Goal: Information Seeking & Learning: Check status

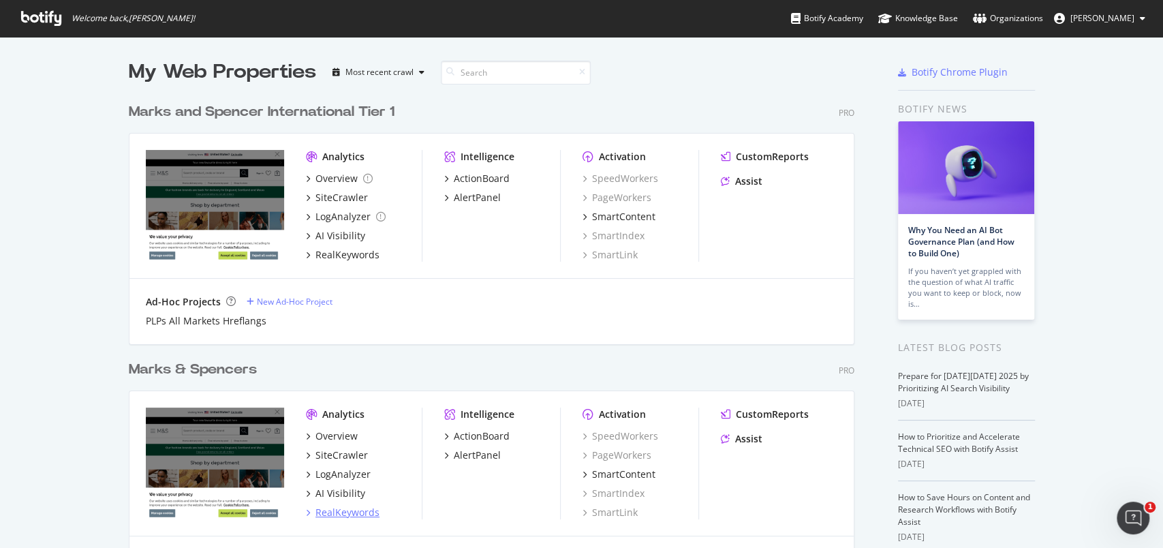
click at [342, 510] on div "RealKeywords" at bounding box center [347, 512] width 64 height 14
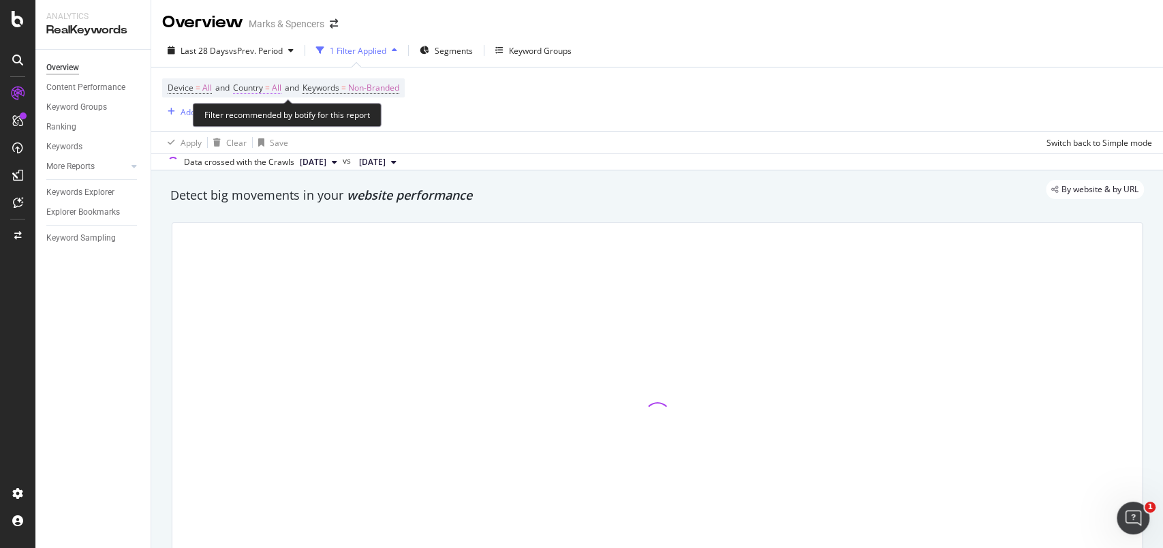
click at [281, 88] on span "All" at bounding box center [277, 87] width 10 height 19
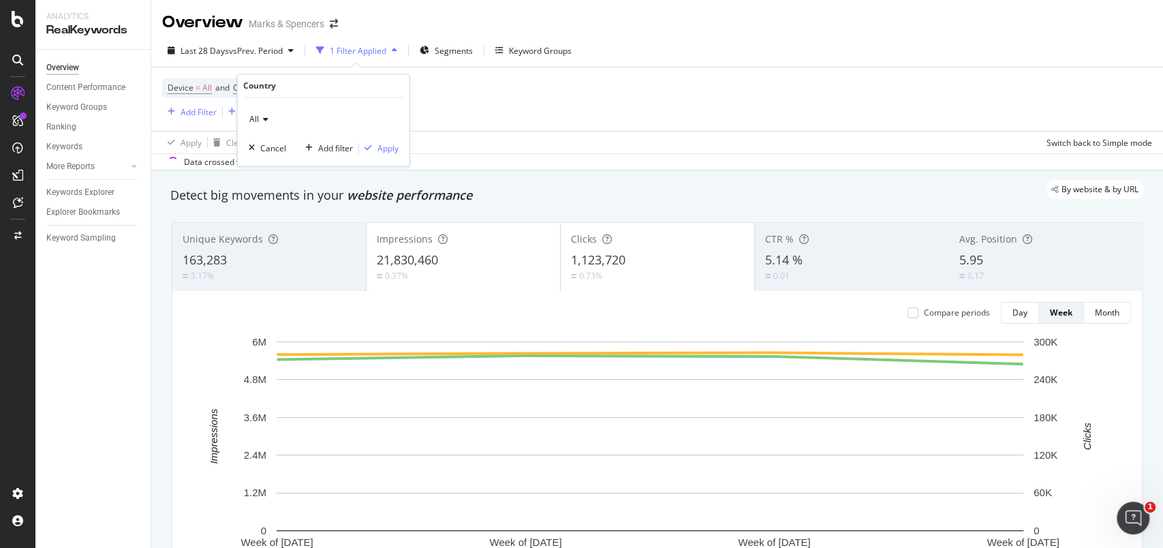
click at [263, 118] on icon at bounding box center [264, 120] width 10 height 8
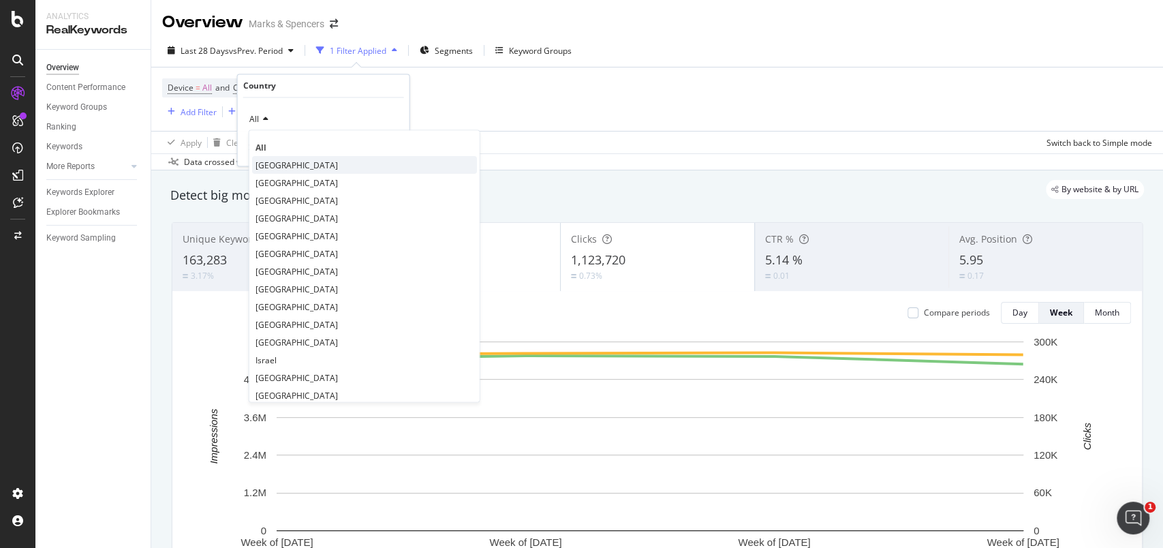
click at [270, 160] on span "[GEOGRAPHIC_DATA]" at bounding box center [296, 165] width 82 height 12
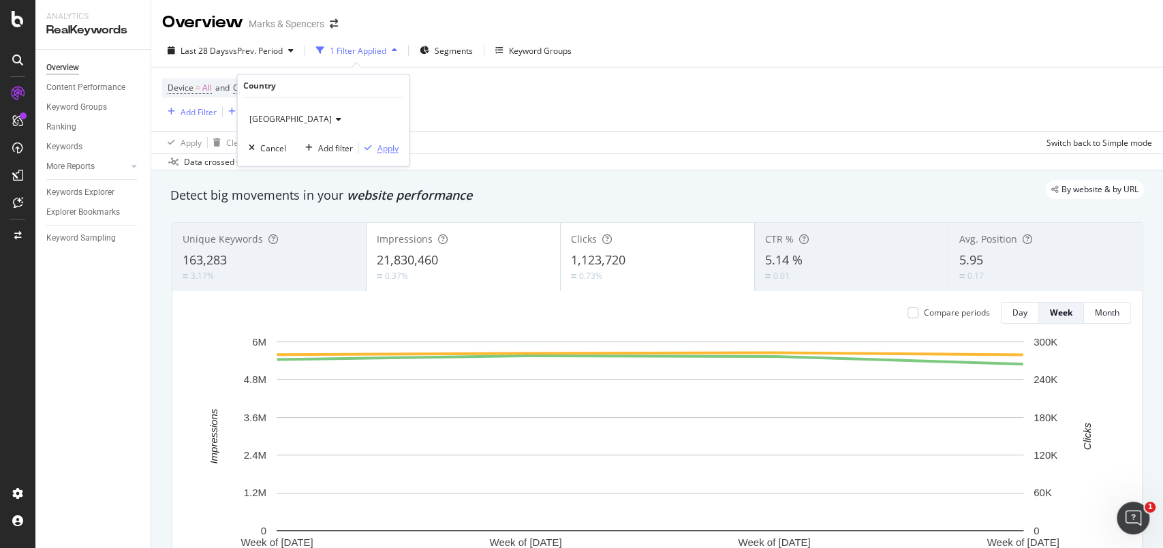
click at [388, 148] on div "Apply" at bounding box center [387, 148] width 21 height 12
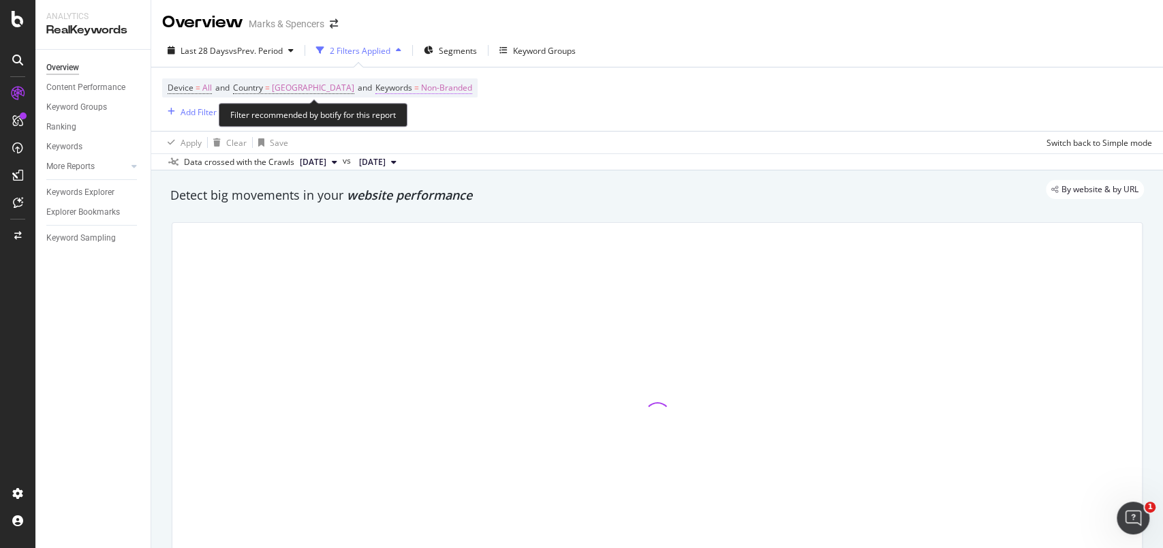
click at [441, 89] on span "Non-Branded" at bounding box center [446, 87] width 51 height 19
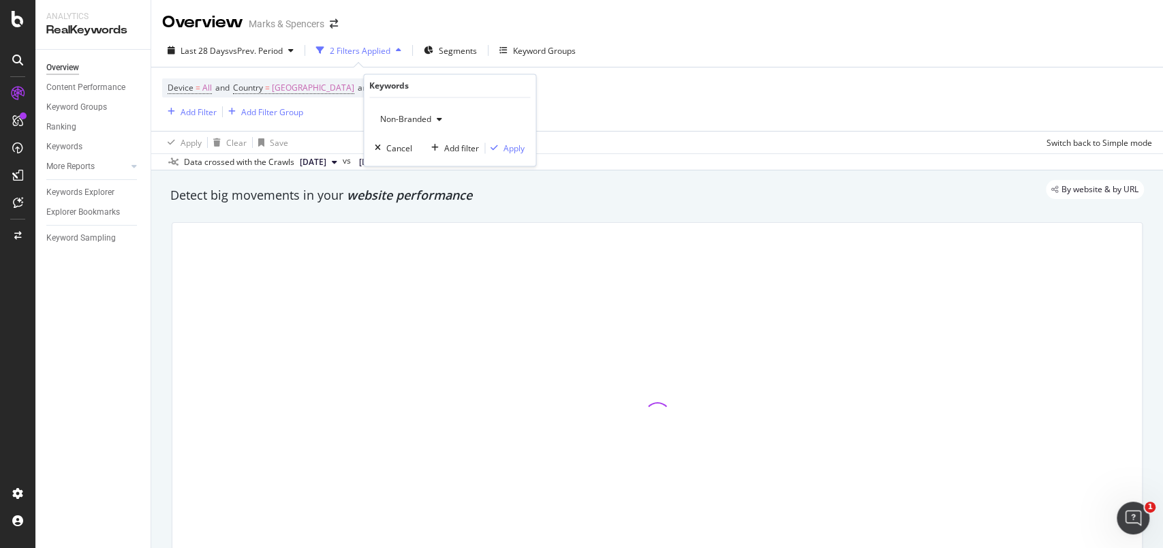
click at [422, 114] on span "Non-Branded" at bounding box center [403, 120] width 57 height 12
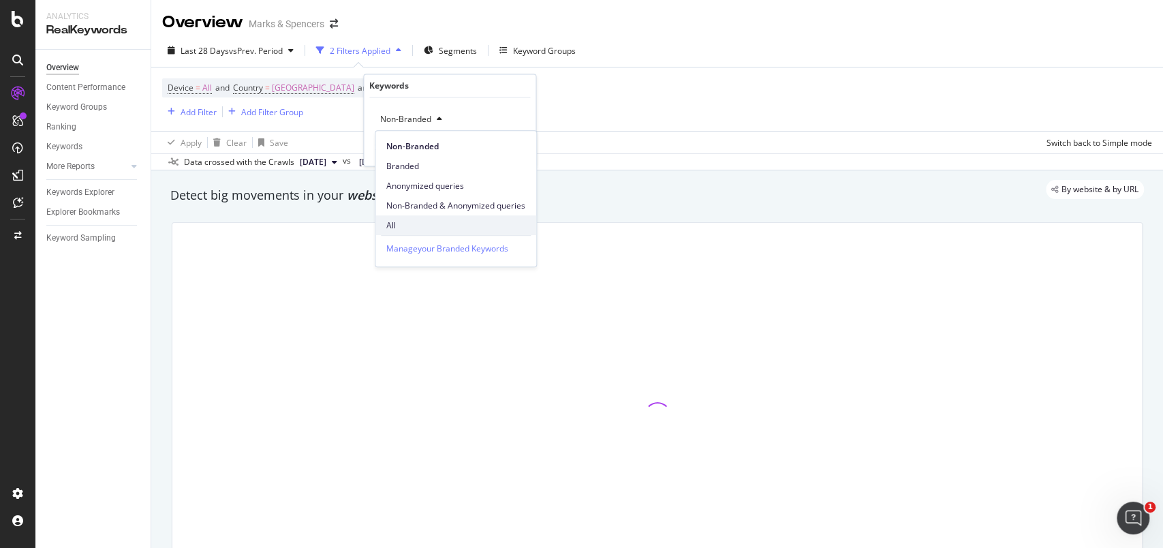
click at [398, 221] on span "All" at bounding box center [455, 225] width 139 height 12
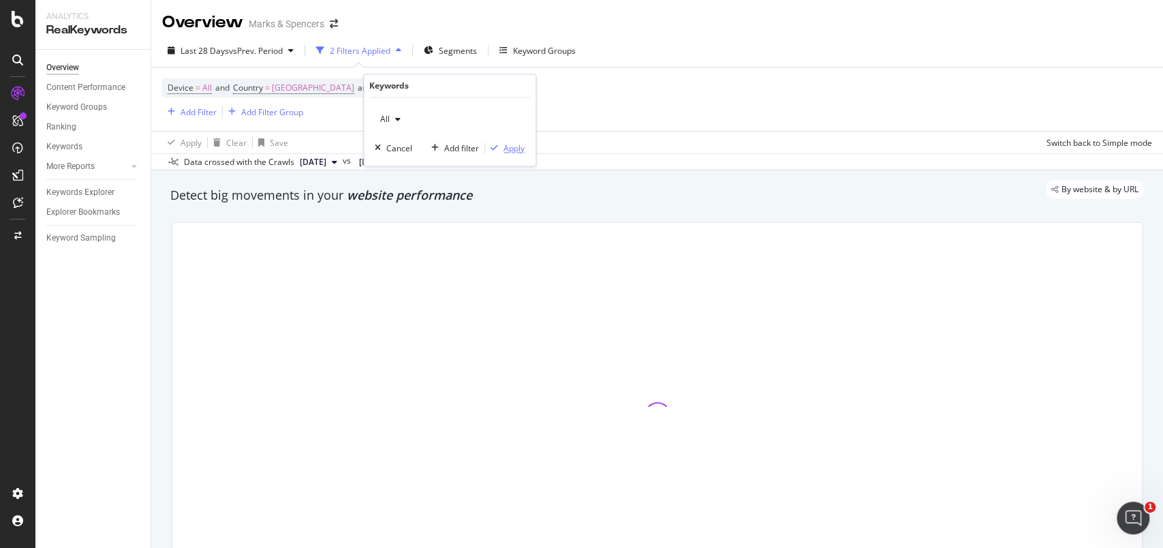
click at [520, 153] on div "Apply" at bounding box center [513, 148] width 21 height 12
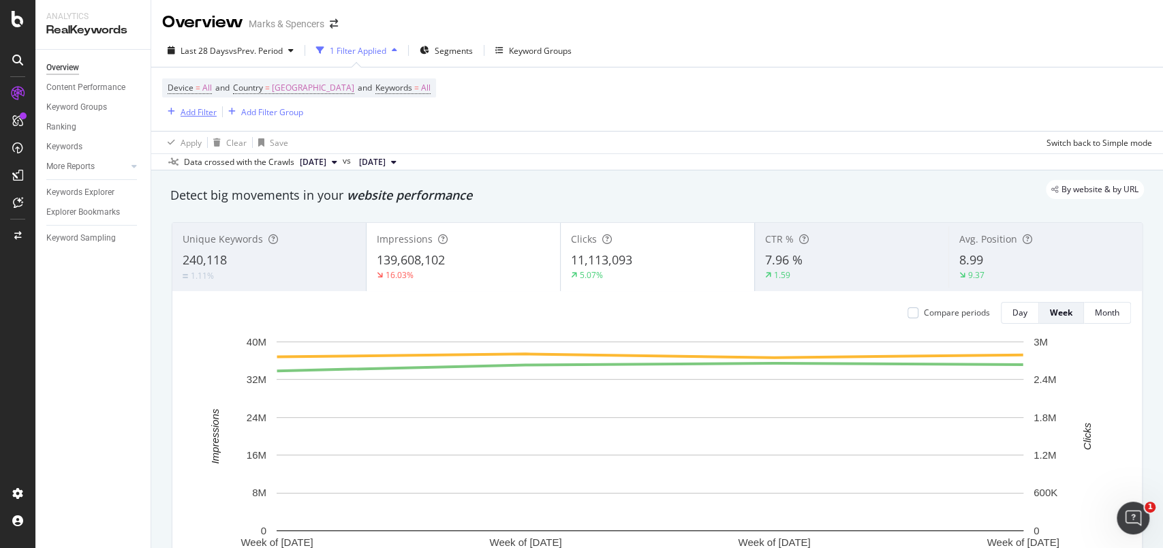
click at [213, 114] on div "Add Filter" at bounding box center [198, 112] width 36 height 12
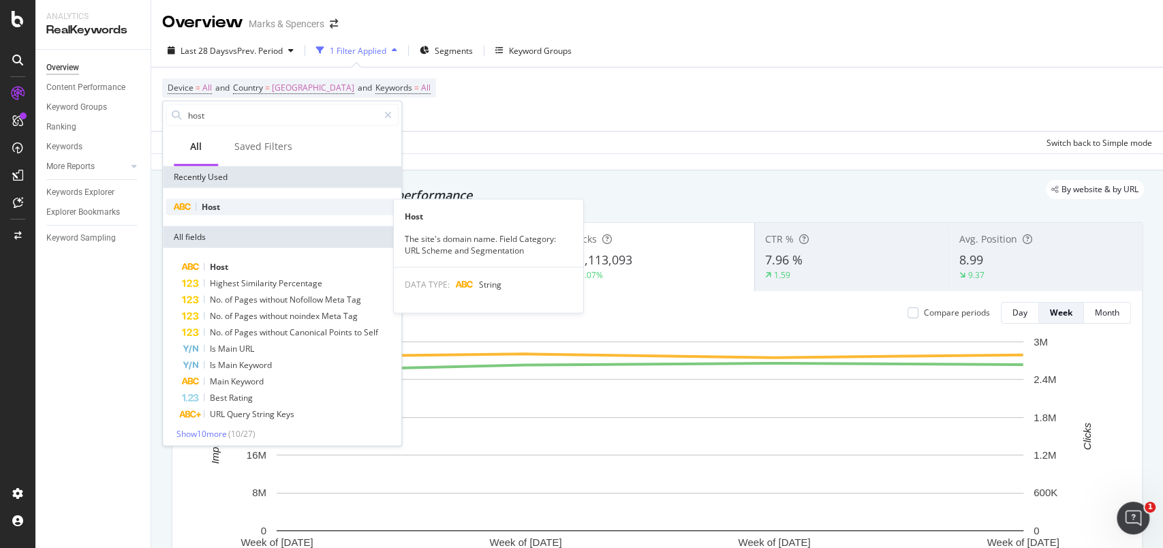
type input "host"
click at [210, 207] on span "Host" at bounding box center [211, 207] width 18 height 12
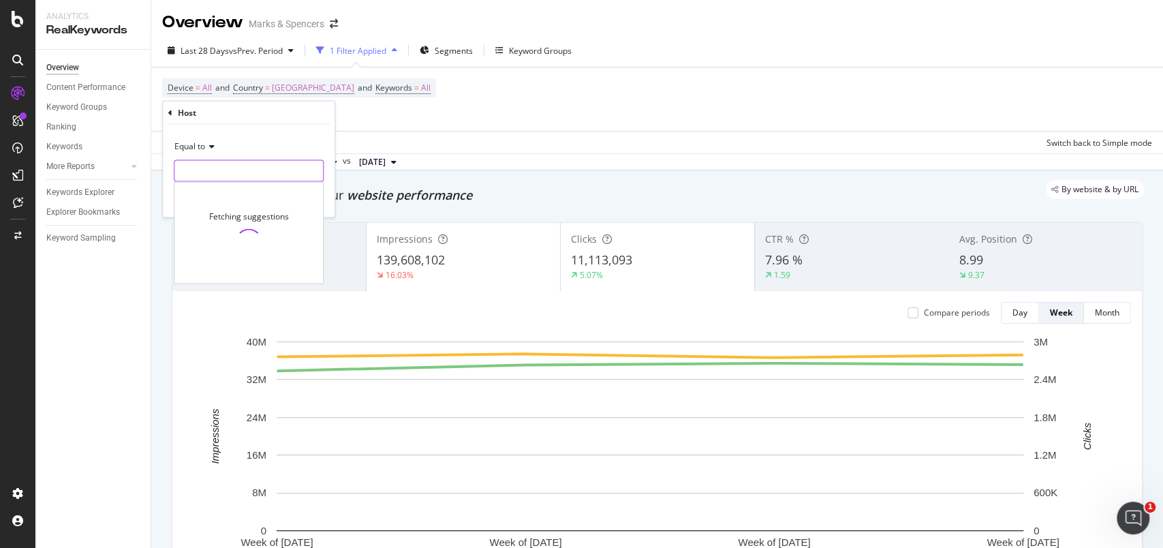
click at [219, 174] on input "text" at bounding box center [248, 171] width 148 height 22
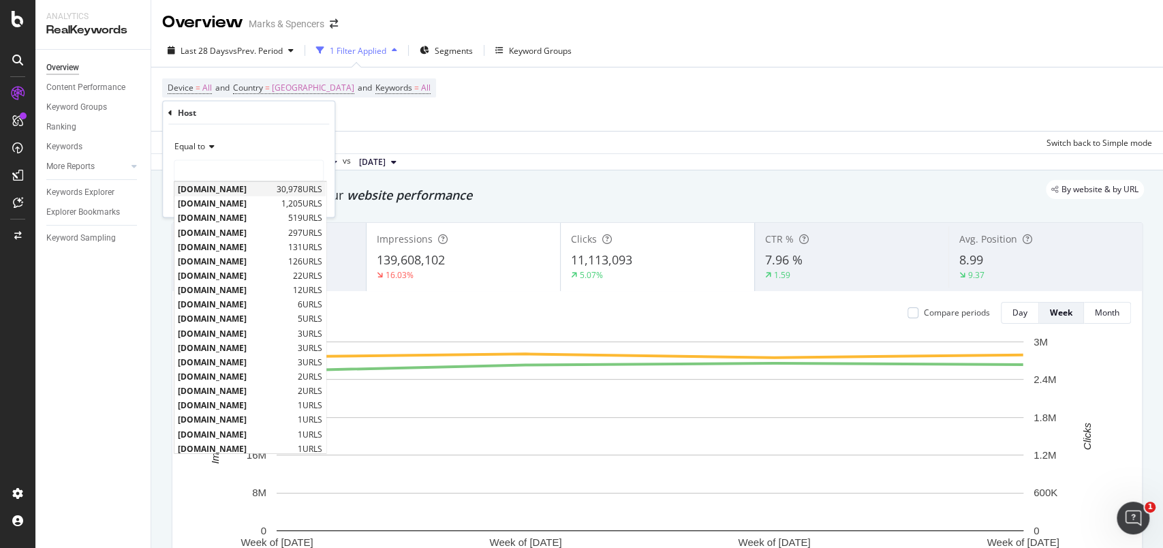
click at [217, 183] on span "[DOMAIN_NAME]" at bounding box center [225, 189] width 95 height 12
type input "[DOMAIN_NAME]"
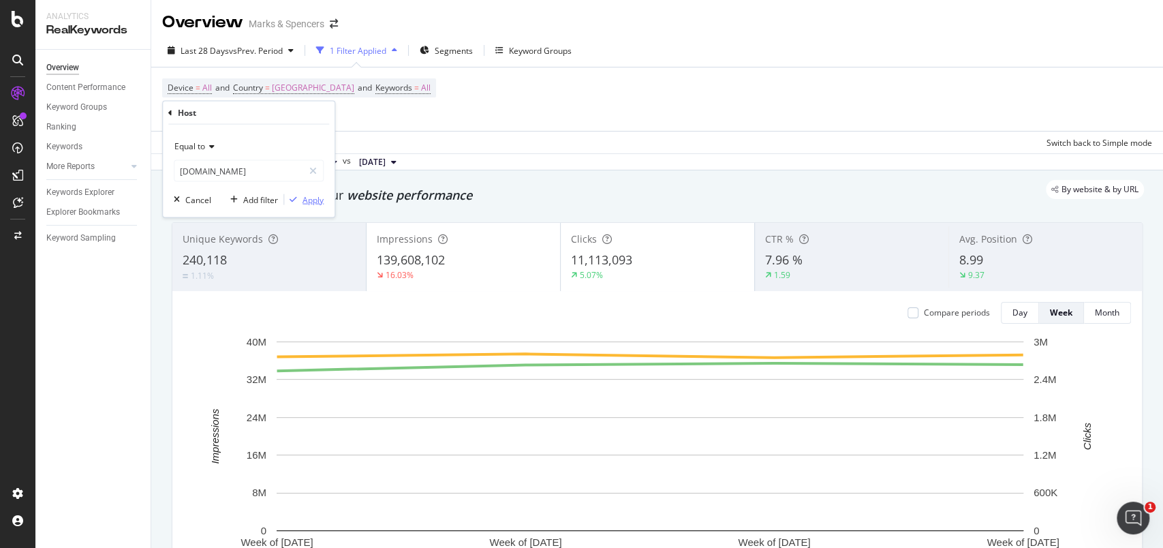
click at [311, 200] on div "Apply" at bounding box center [312, 199] width 21 height 12
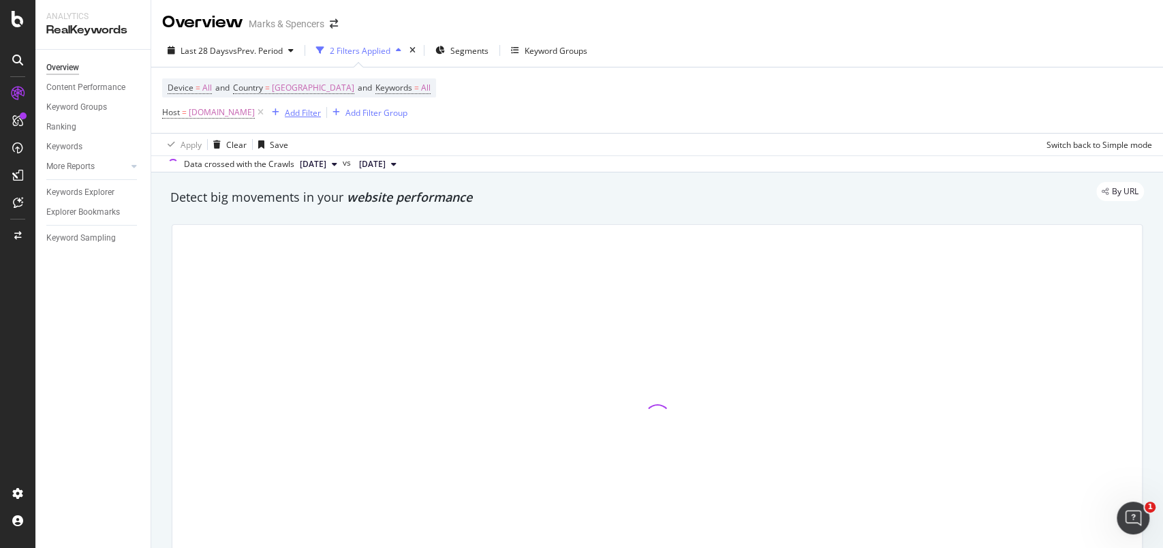
click at [321, 107] on div "Add Filter" at bounding box center [303, 113] width 36 height 12
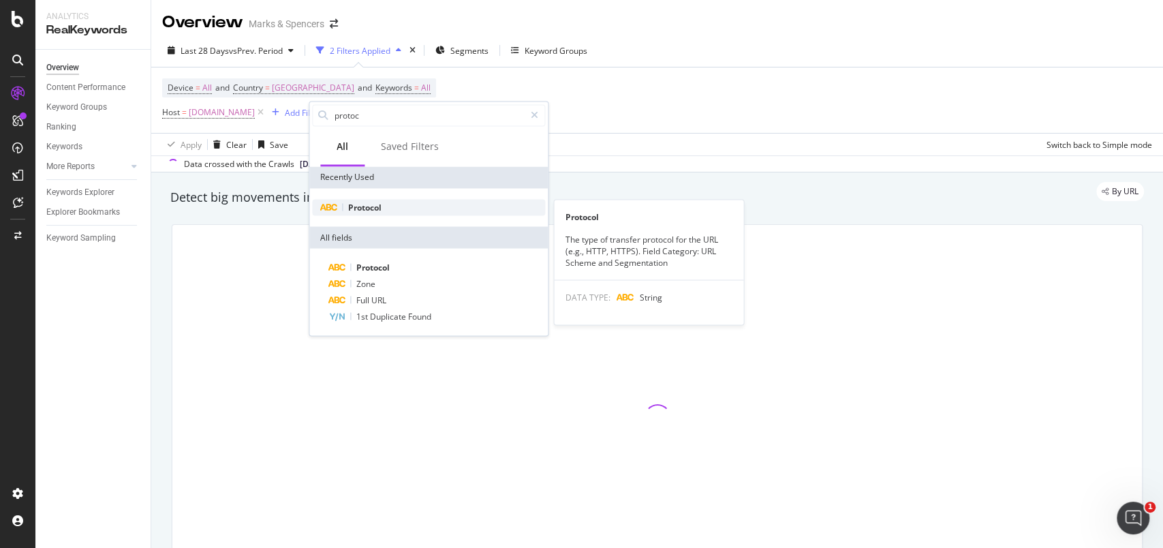
type input "protoc"
click at [376, 201] on span "Protocol" at bounding box center [364, 207] width 33 height 12
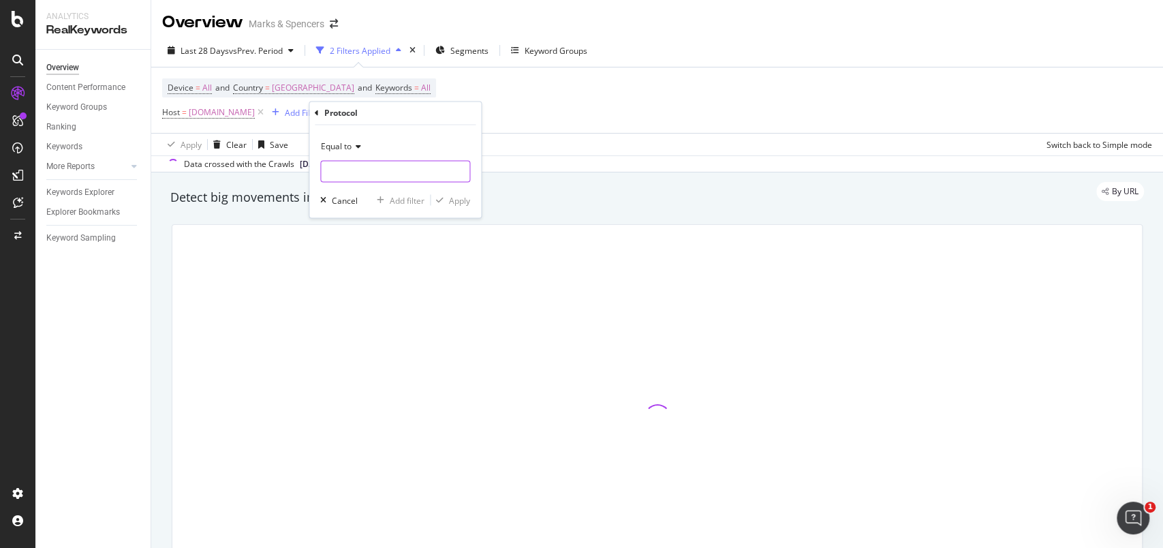
click at [381, 163] on input "text" at bounding box center [395, 172] width 148 height 22
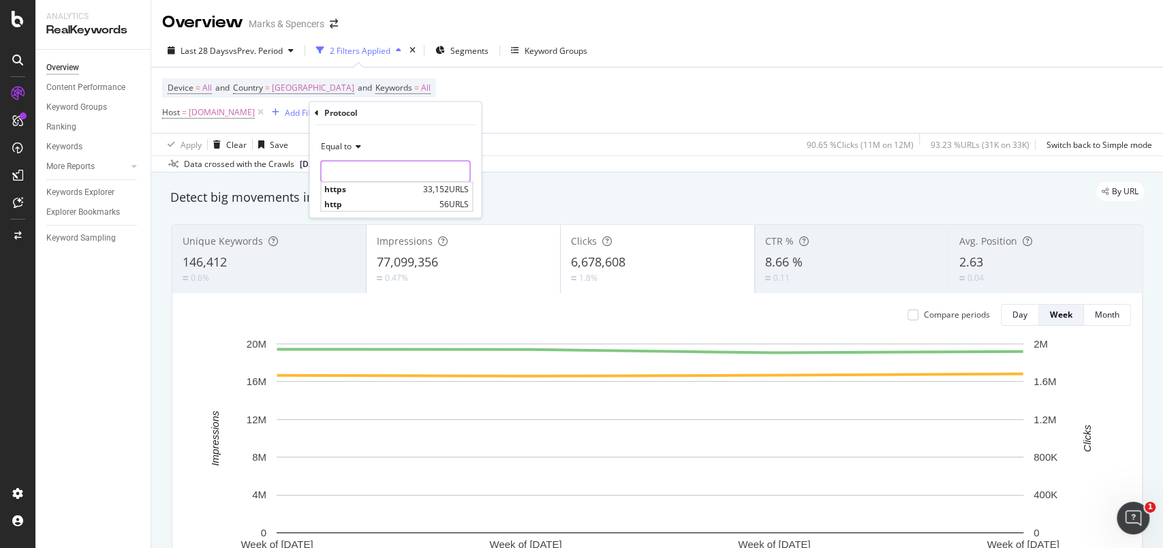
click at [381, 163] on input "text" at bounding box center [395, 172] width 148 height 22
click at [379, 190] on span "https" at bounding box center [371, 190] width 95 height 12
type input "https"
click at [446, 199] on div "button" at bounding box center [439, 200] width 18 height 8
click at [414, 114] on div "Add Filter" at bounding box center [396, 113] width 36 height 12
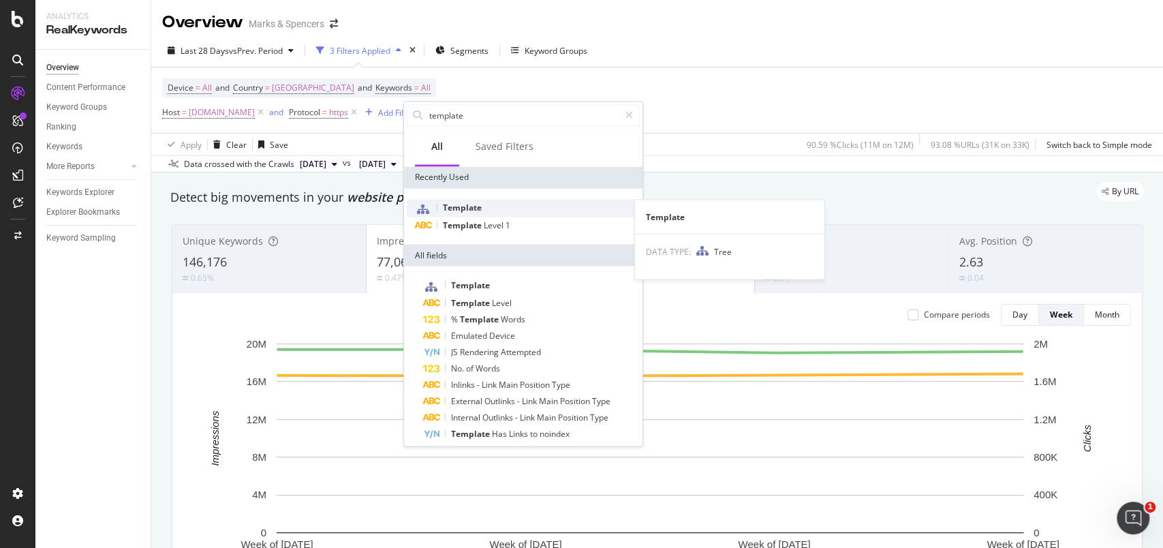
type input "template"
click at [458, 202] on span "Template" at bounding box center [462, 207] width 39 height 12
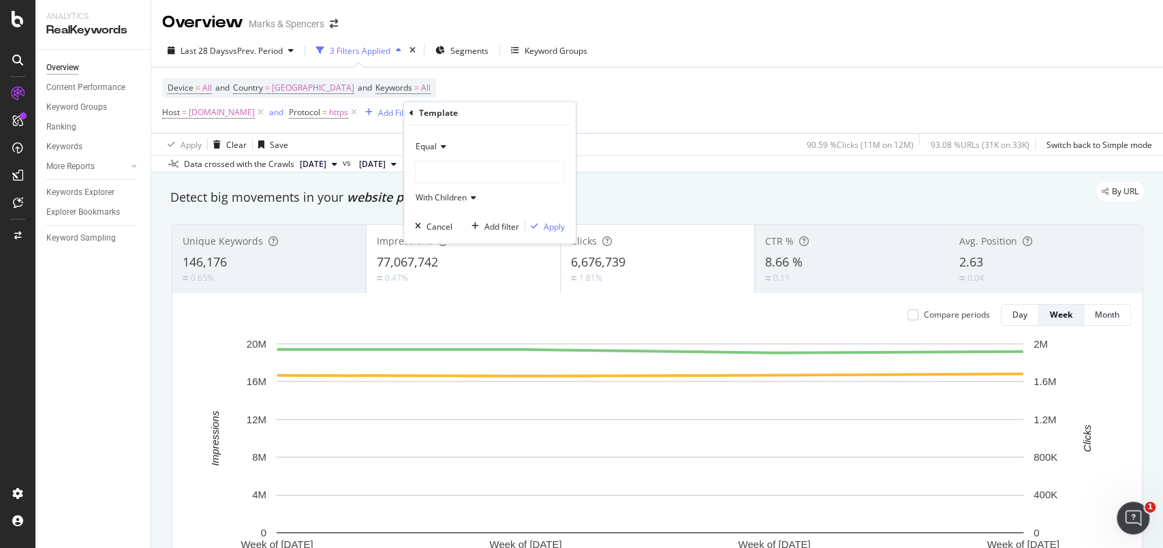
click at [439, 148] on icon at bounding box center [442, 147] width 10 height 8
click at [438, 189] on span "Not Equal" at bounding box center [440, 193] width 37 height 12
click at [445, 170] on div at bounding box center [489, 172] width 148 height 22
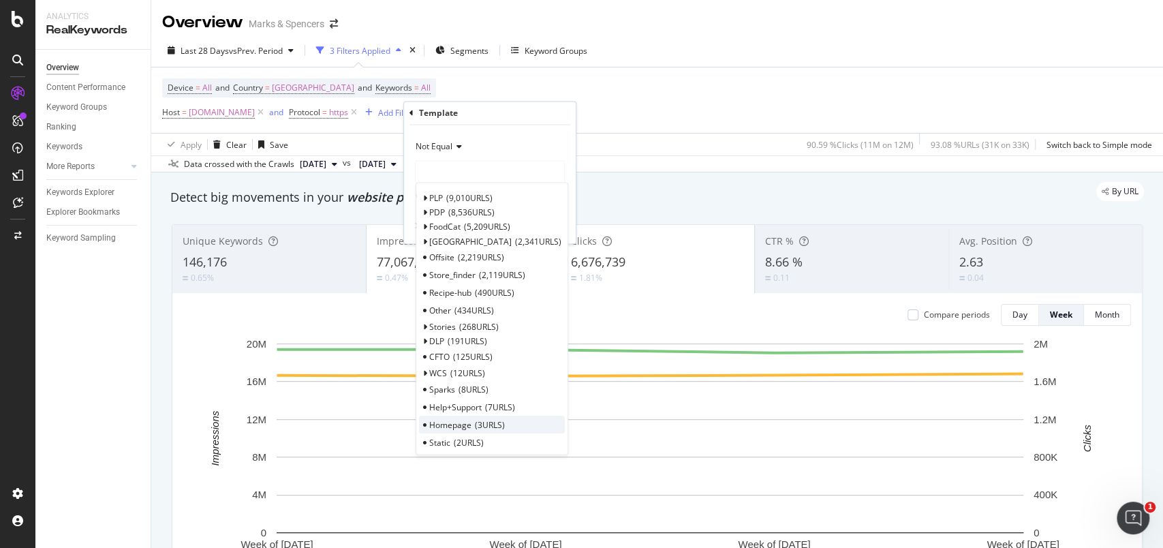
click at [436, 420] on span "Homepage" at bounding box center [450, 425] width 42 height 12
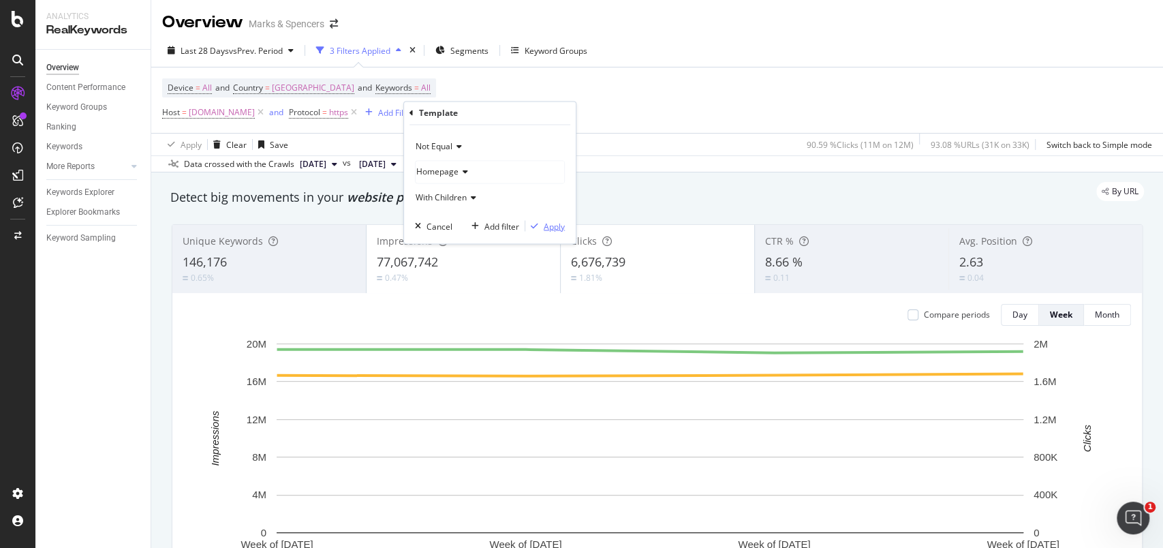
click at [550, 222] on div "Apply" at bounding box center [553, 226] width 21 height 12
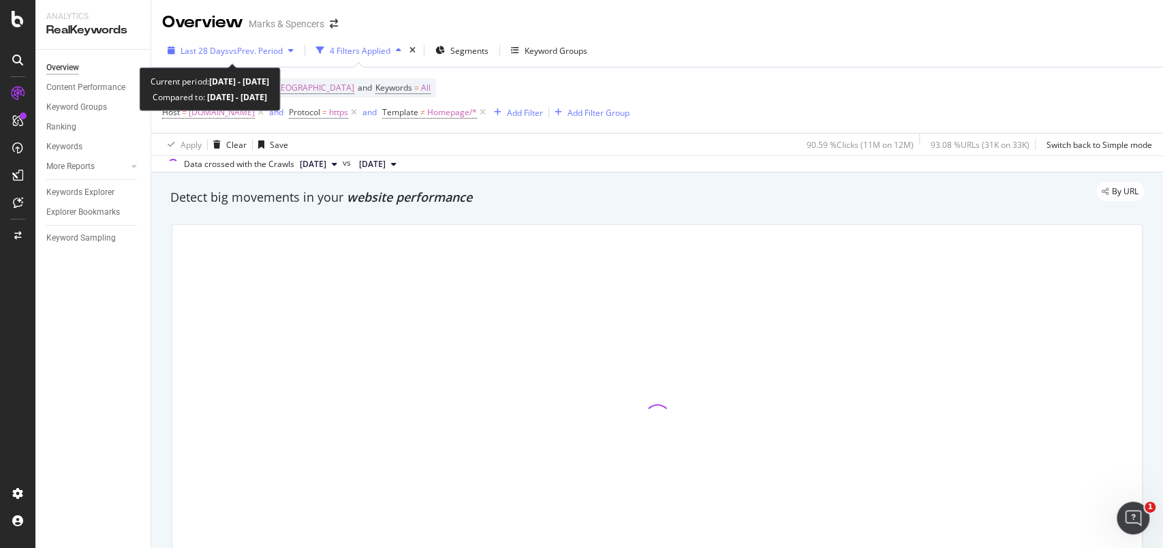
click at [172, 57] on div "Last 28 Days vs Prev. Period" at bounding box center [230, 50] width 137 height 20
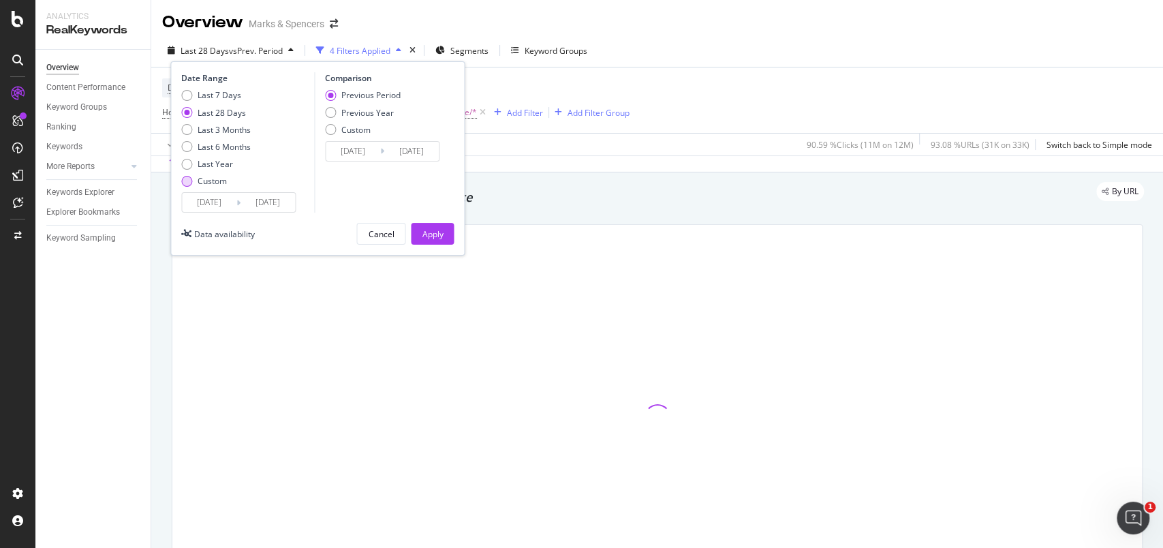
click at [212, 178] on div "Custom" at bounding box center [212, 181] width 29 height 12
click at [212, 194] on input "[DATE]" at bounding box center [209, 202] width 54 height 19
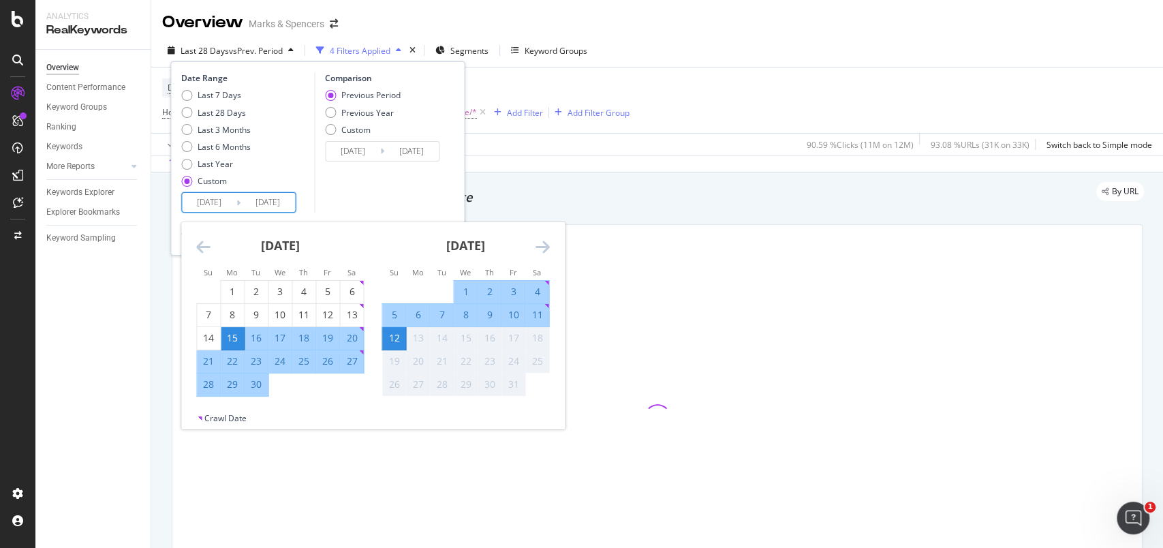
click at [197, 245] on icon "Move backward to switch to the previous month." at bounding box center [203, 246] width 14 height 16
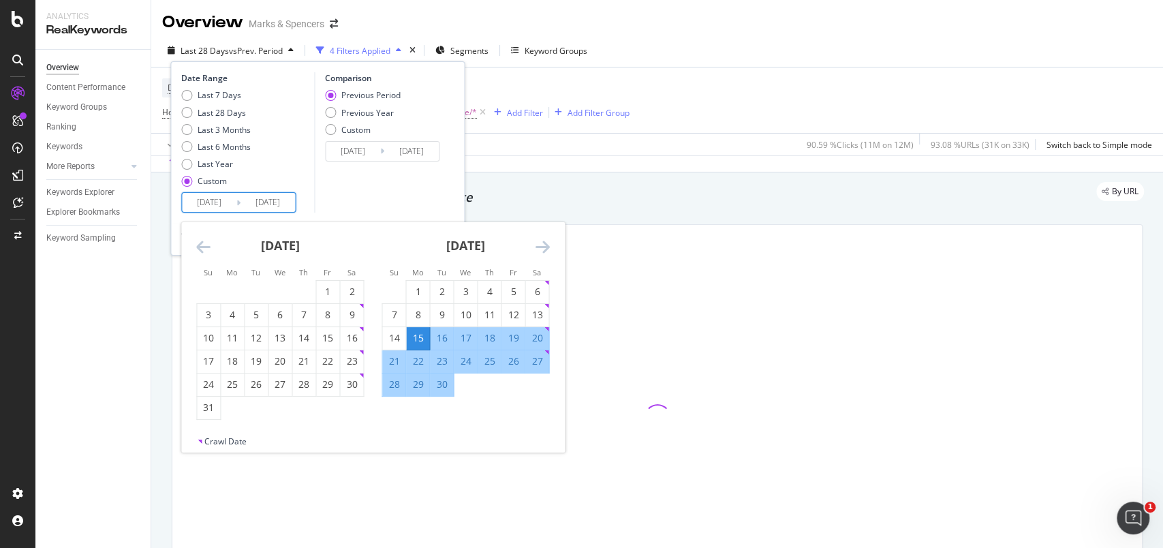
click at [197, 245] on icon "Move backward to switch to the previous month." at bounding box center [203, 246] width 14 height 16
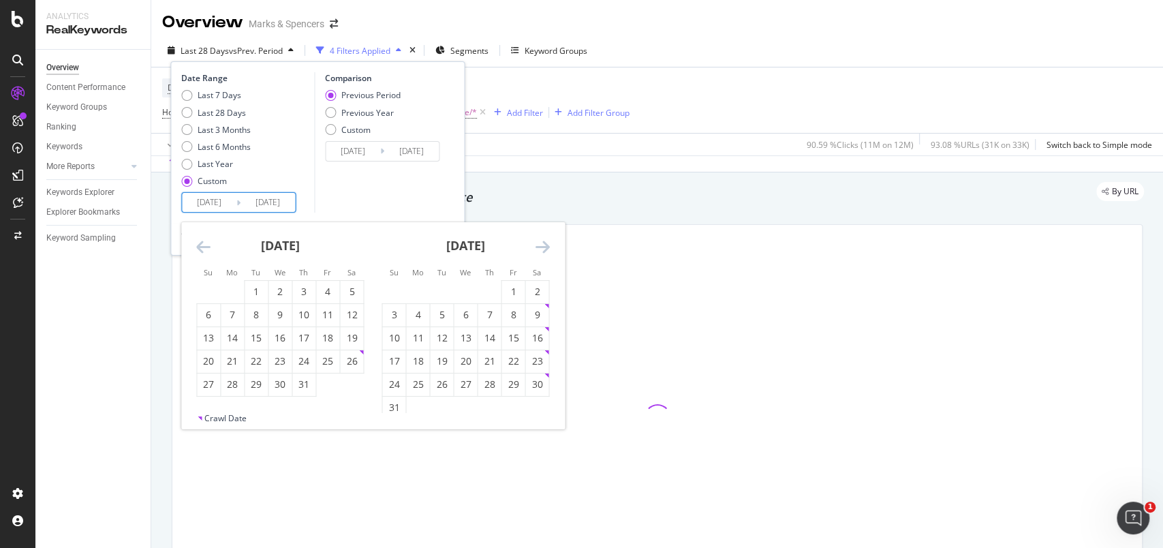
click at [197, 245] on icon "Move backward to switch to the previous month." at bounding box center [203, 246] width 14 height 16
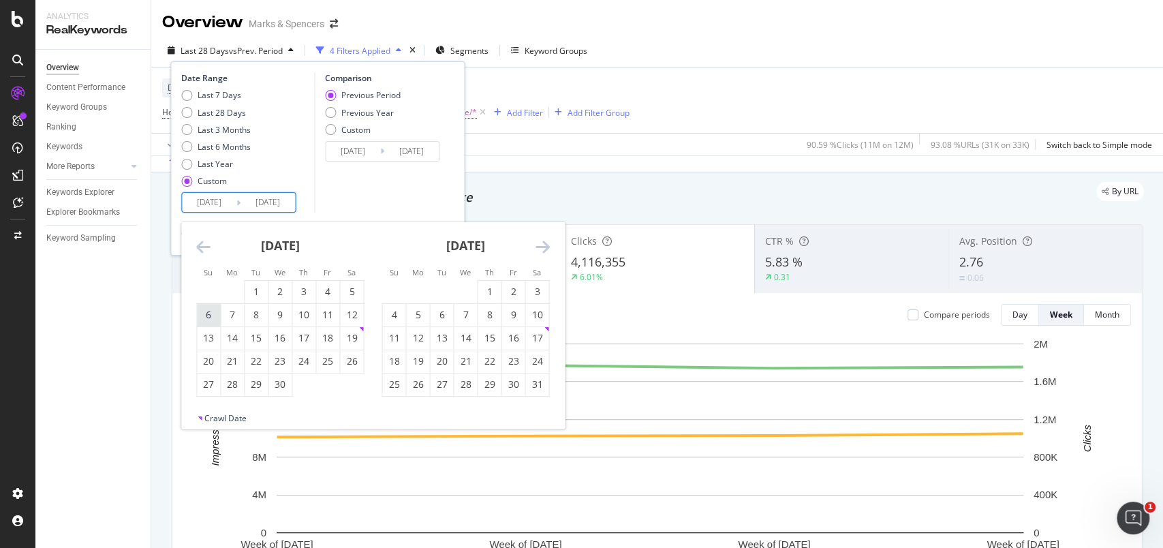
click at [212, 315] on div "6" at bounding box center [208, 315] width 23 height 14
type input "[DATE]"
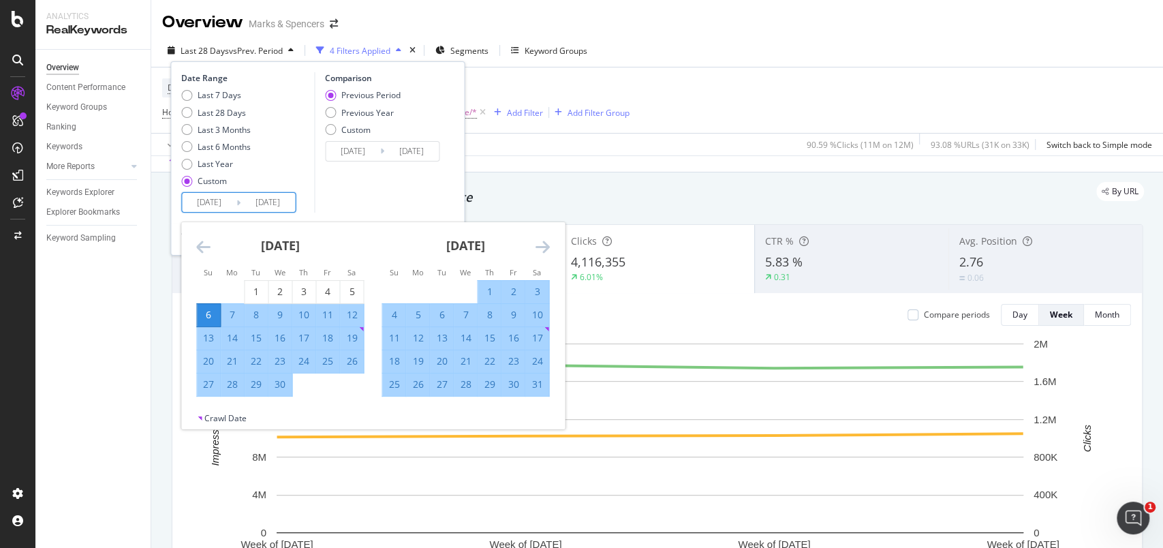
click at [550, 246] on div "[DATE] 1 2 3 4 5 6 7 8 9 10 11 12 13 14 15 16 17 18 19 20 21 22 23 24 25 26 27 …" at bounding box center [465, 309] width 185 height 174
click at [545, 246] on icon "Move forward to switch to the next month." at bounding box center [542, 246] width 14 height 16
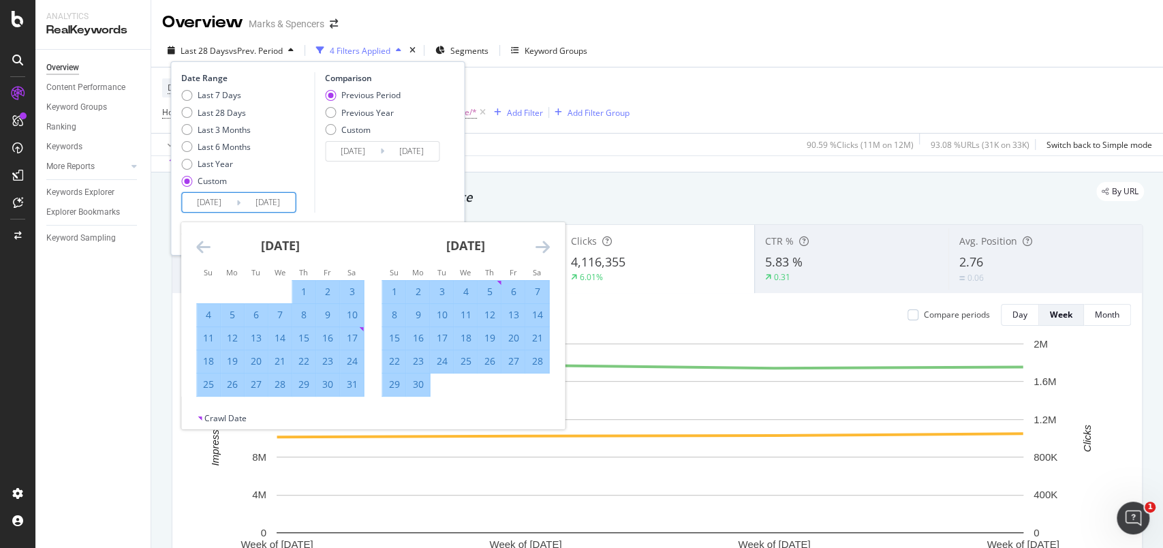
click at [545, 246] on icon "Move forward to switch to the next month." at bounding box center [542, 246] width 14 height 16
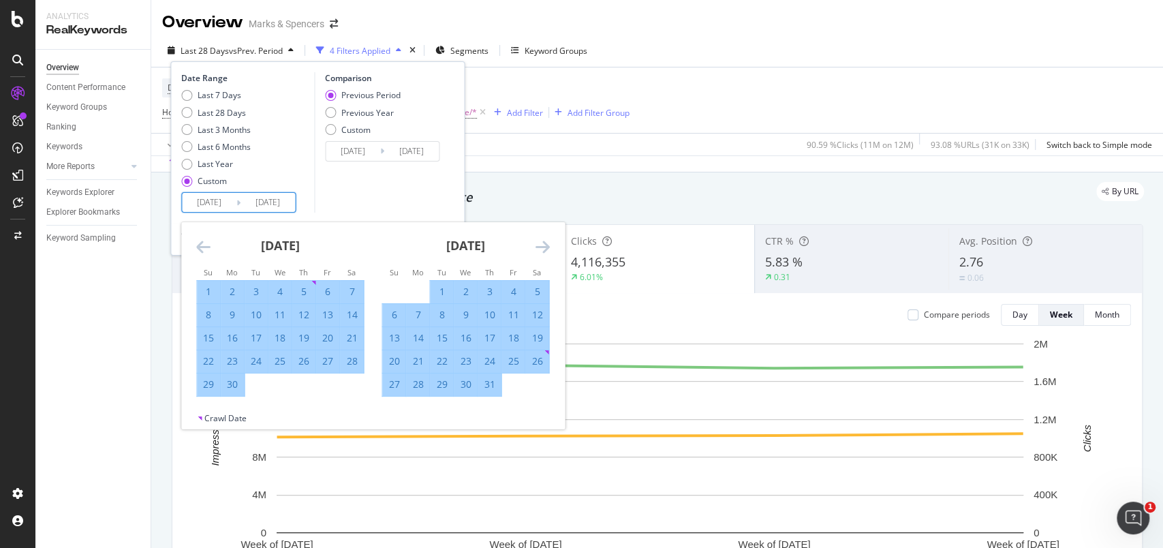
click at [545, 246] on icon "Move forward to switch to the next month." at bounding box center [542, 246] width 14 height 16
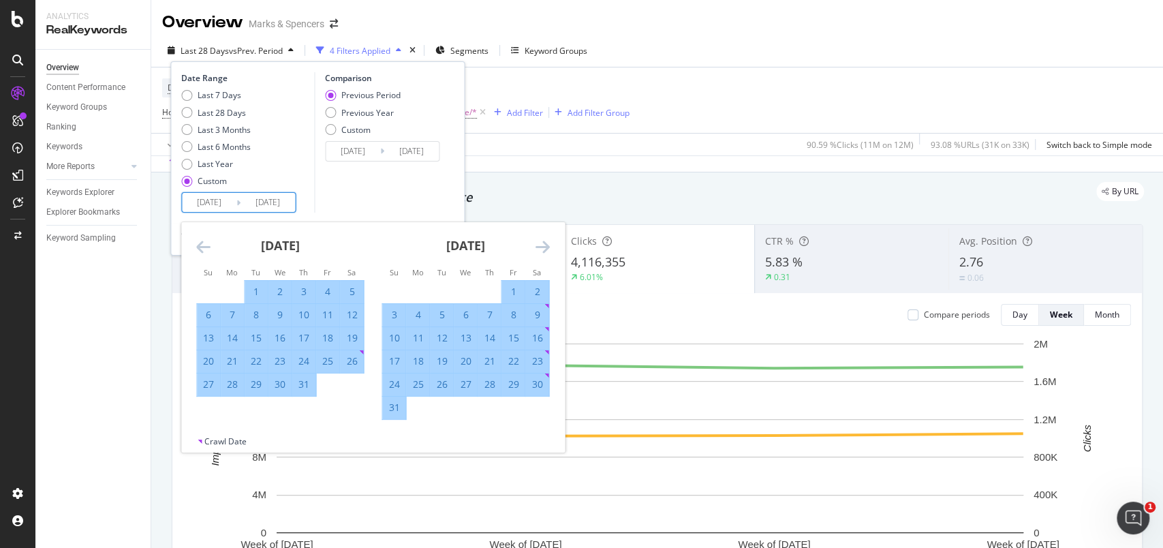
click at [545, 246] on icon "Move forward to switch to the next month." at bounding box center [542, 246] width 14 height 16
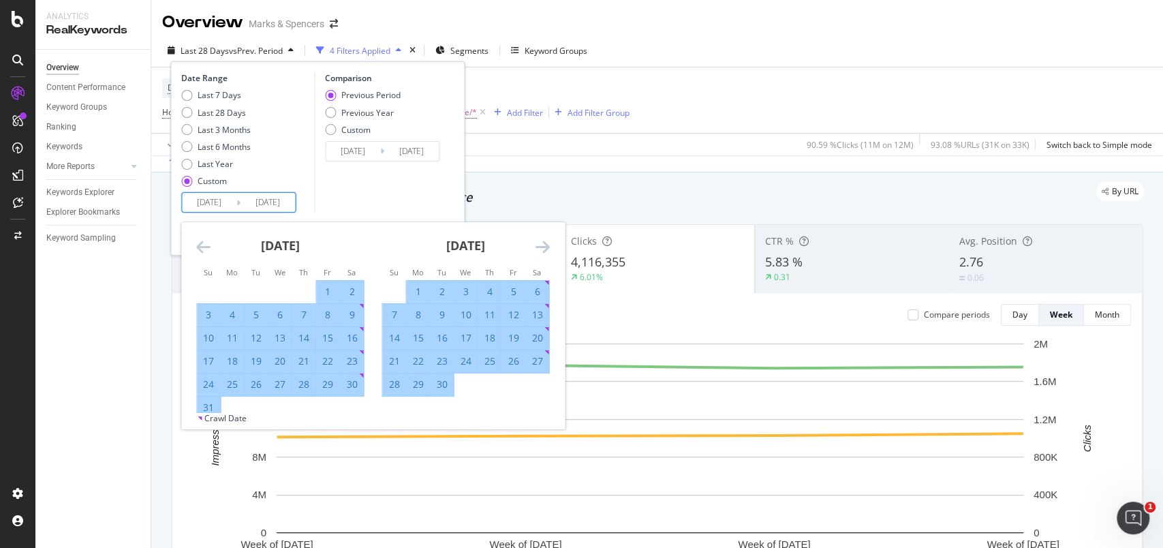
click at [545, 246] on icon "Move forward to switch to the next month." at bounding box center [542, 246] width 14 height 16
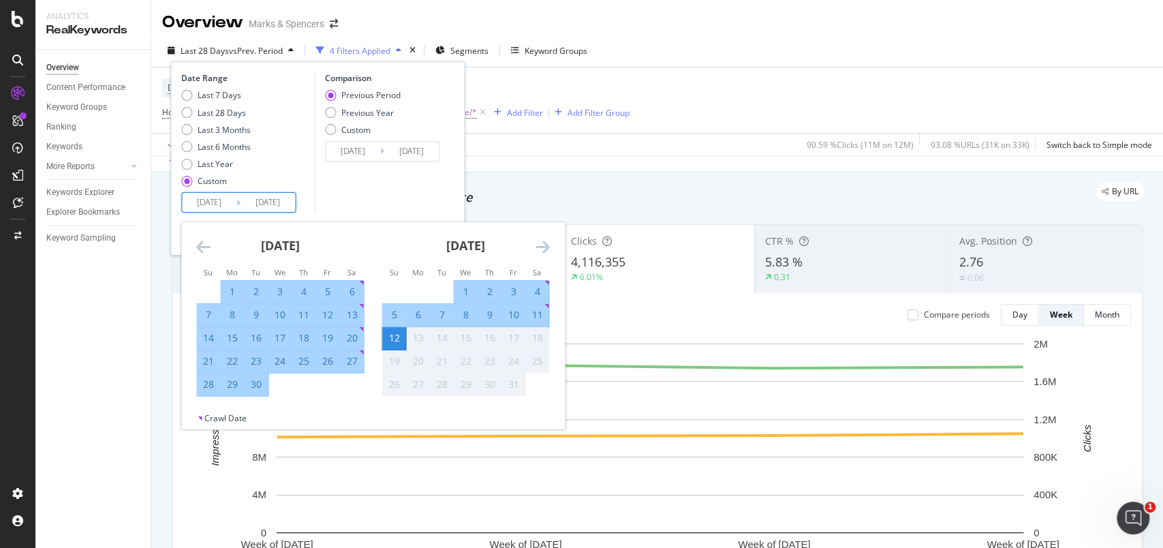
click at [322, 360] on div "26" at bounding box center [327, 361] width 23 height 14
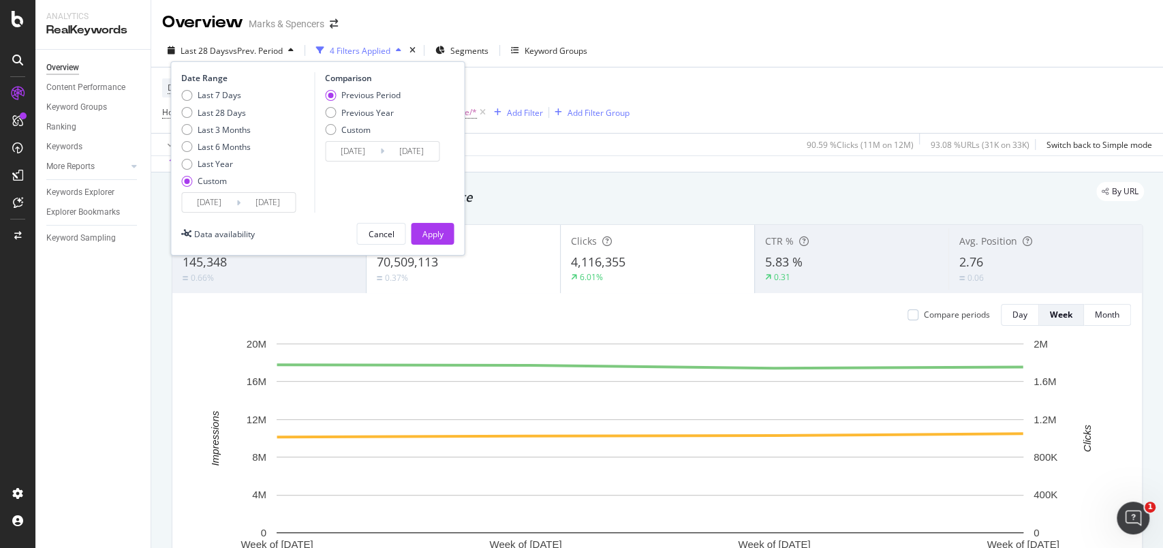
type input "[DATE]"
click at [373, 110] on div "Previous Year" at bounding box center [367, 113] width 52 height 12
type input "[DATE]"
click at [448, 232] on button "Apply" at bounding box center [432, 234] width 43 height 22
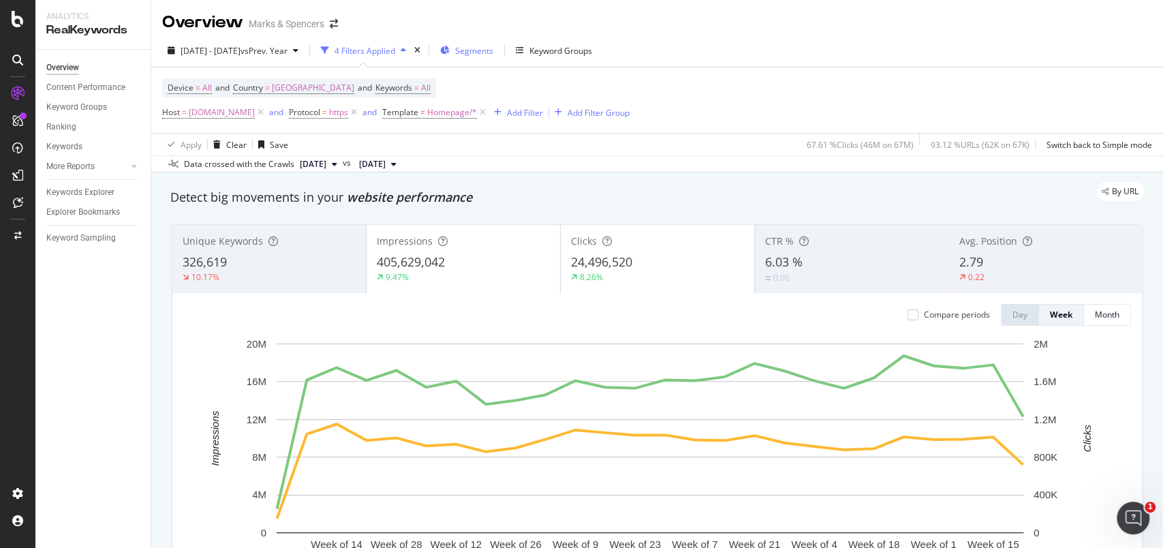
click at [493, 49] on span "Segments" at bounding box center [474, 51] width 38 height 12
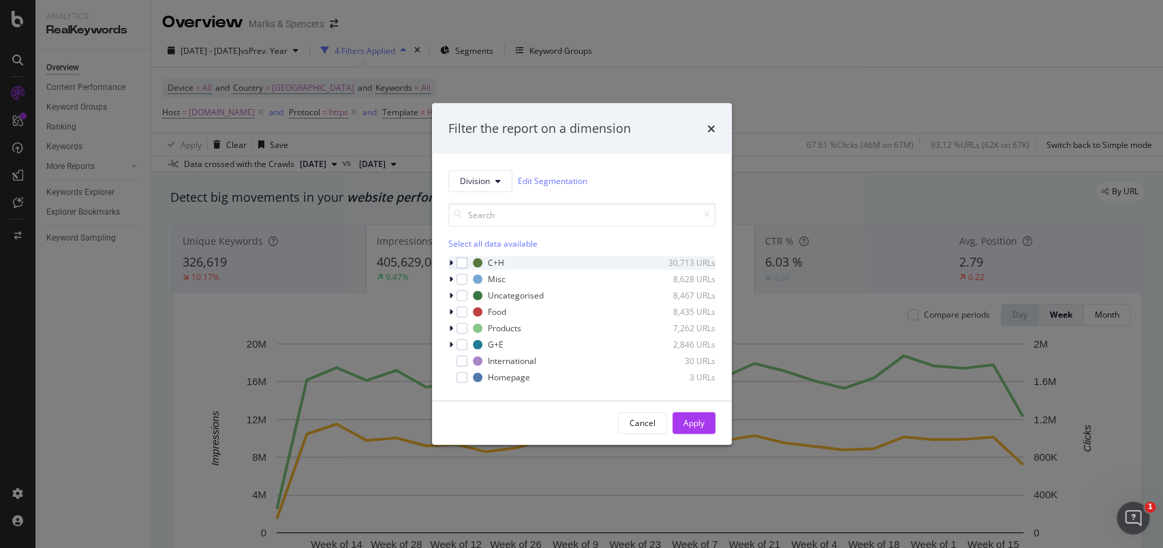
click at [449, 262] on icon "modal" at bounding box center [451, 262] width 4 height 8
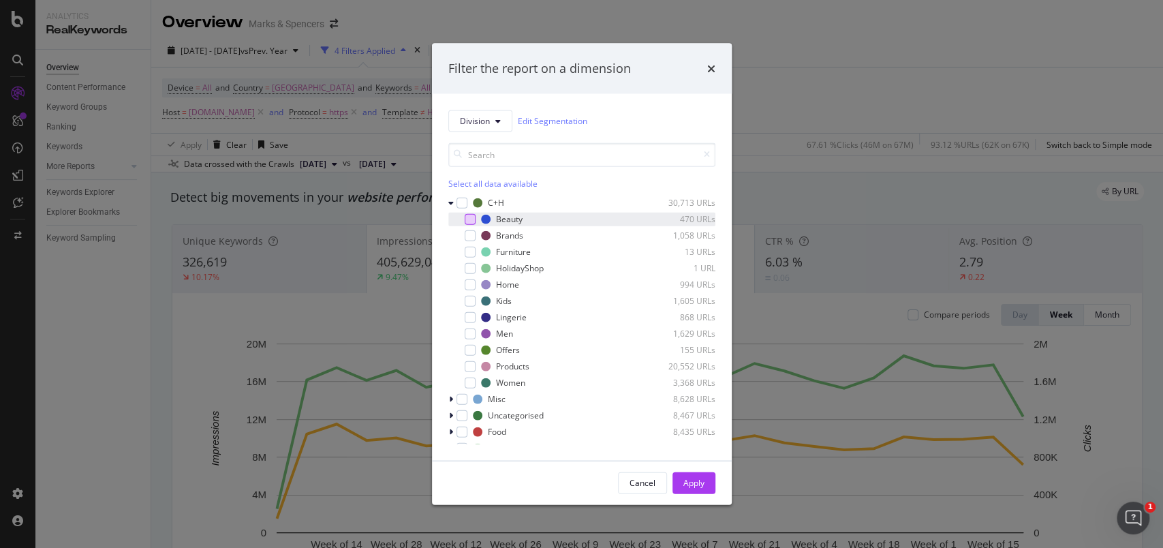
click at [471, 217] on div "modal" at bounding box center [469, 218] width 11 height 11
click at [463, 277] on div "modal" at bounding box center [460, 284] width 8 height 14
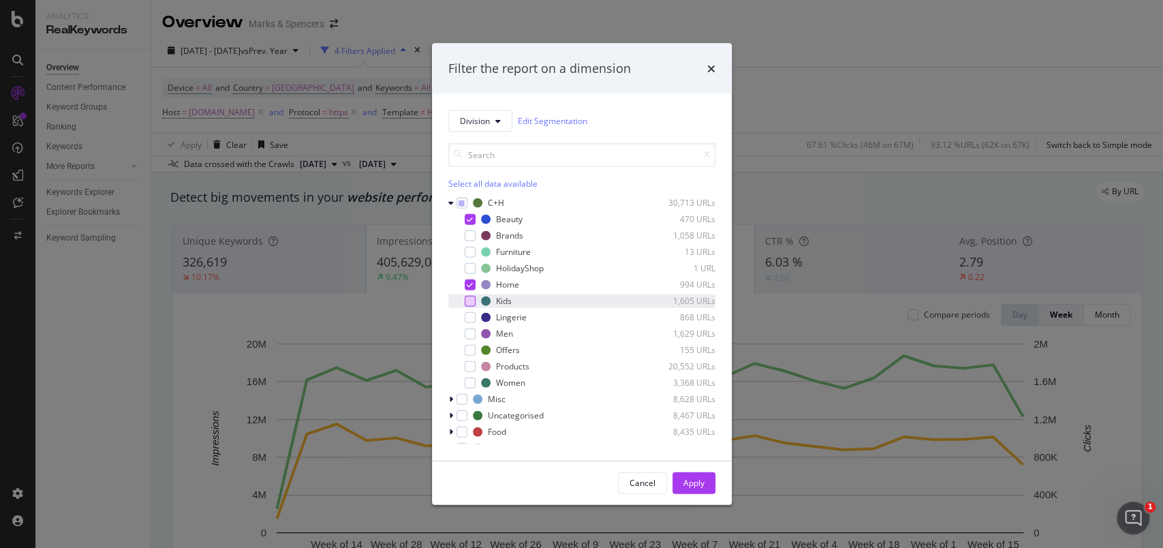
click at [465, 296] on div "modal" at bounding box center [469, 300] width 11 height 11
click at [467, 312] on div "modal" at bounding box center [469, 316] width 11 height 11
click at [467, 330] on div "modal" at bounding box center [469, 333] width 11 height 11
click at [469, 378] on div "modal" at bounding box center [469, 382] width 11 height 11
click at [684, 477] on div "Apply" at bounding box center [693, 483] width 21 height 12
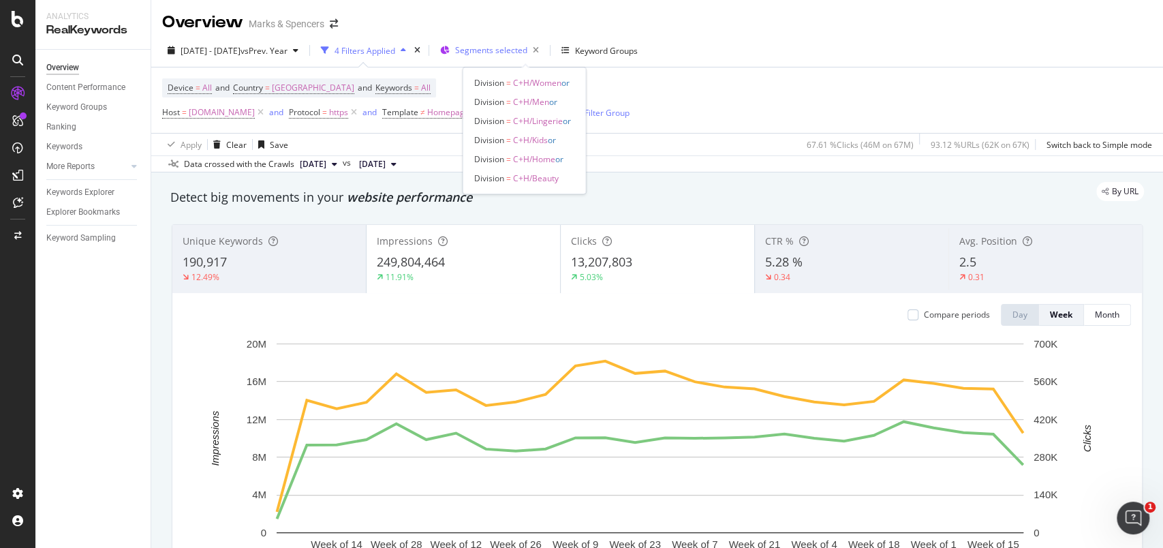
click at [507, 44] on span "Segments selected" at bounding box center [491, 50] width 72 height 12
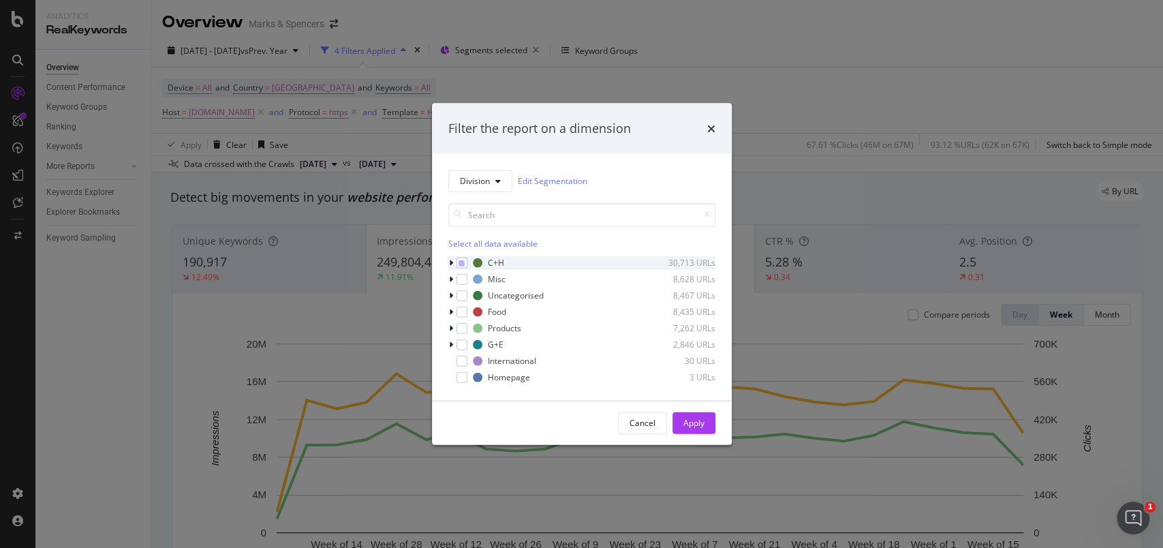
click at [448, 265] on div "modal" at bounding box center [452, 262] width 8 height 14
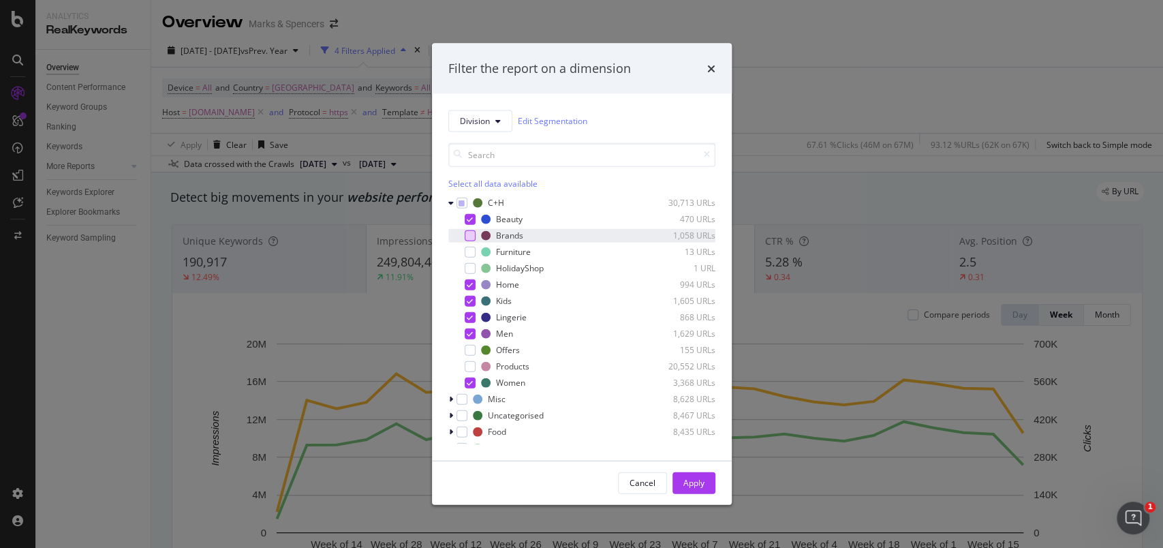
click at [470, 237] on div "modal" at bounding box center [469, 235] width 11 height 11
click at [702, 481] on div "Apply" at bounding box center [693, 483] width 21 height 12
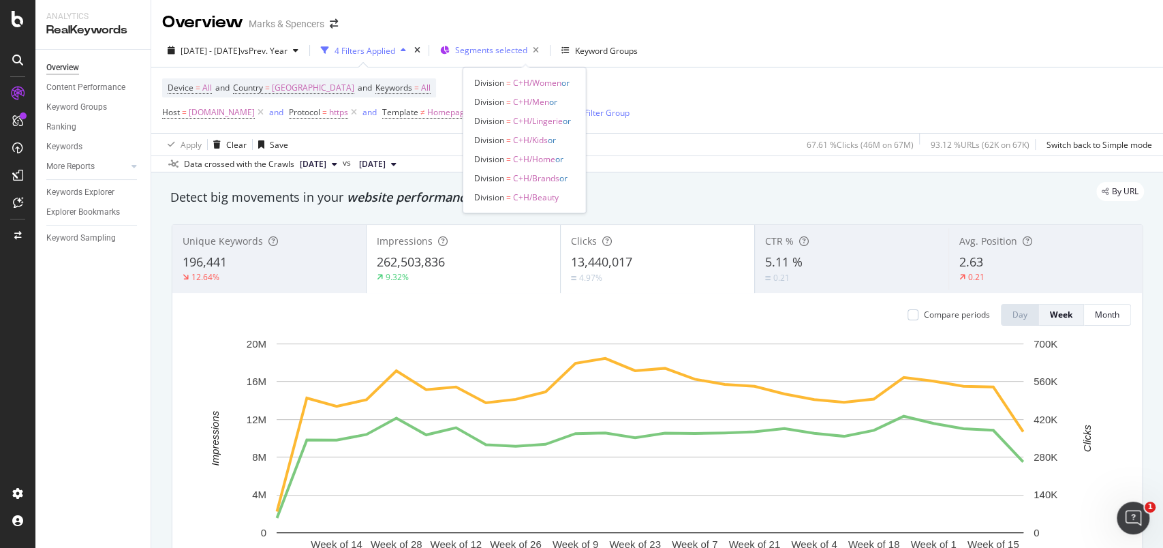
click at [544, 59] on div "Segments selected" at bounding box center [499, 50] width 89 height 19
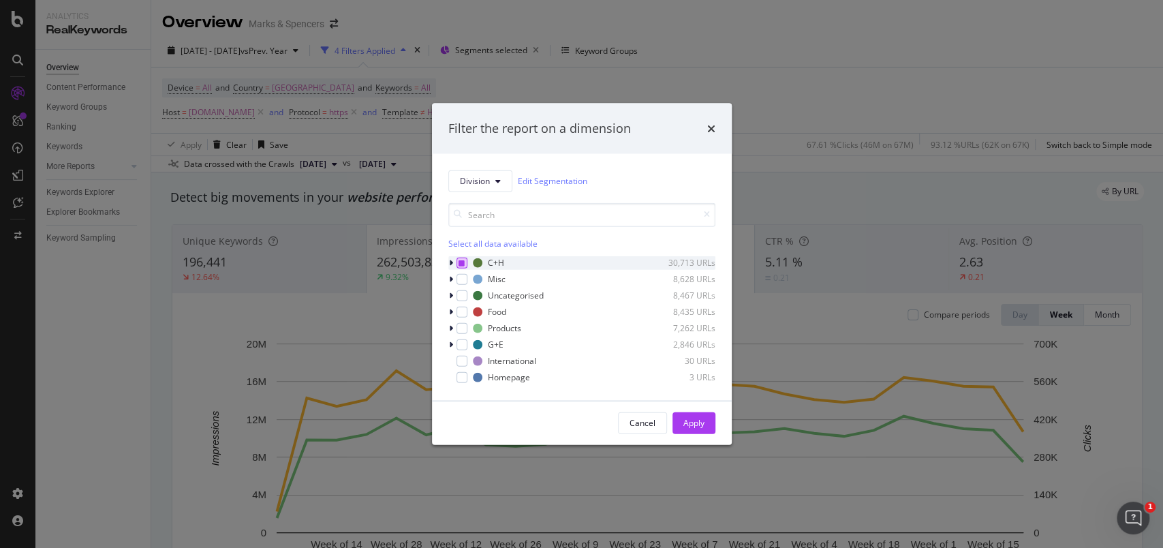
click at [457, 264] on div "modal" at bounding box center [461, 262] width 11 height 11
click at [449, 342] on icon "modal" at bounding box center [451, 344] width 4 height 8
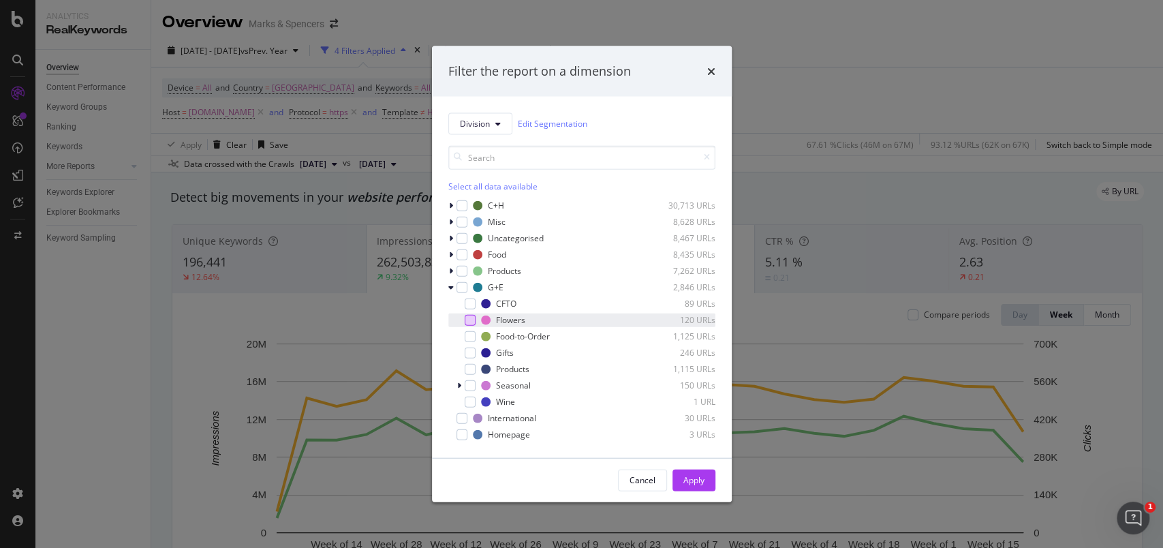
click at [464, 320] on div "modal" at bounding box center [469, 319] width 11 height 11
click at [469, 347] on div "modal" at bounding box center [469, 352] width 11 height 11
click at [455, 381] on div "Seasonal 150 URLs" at bounding box center [581, 385] width 267 height 14
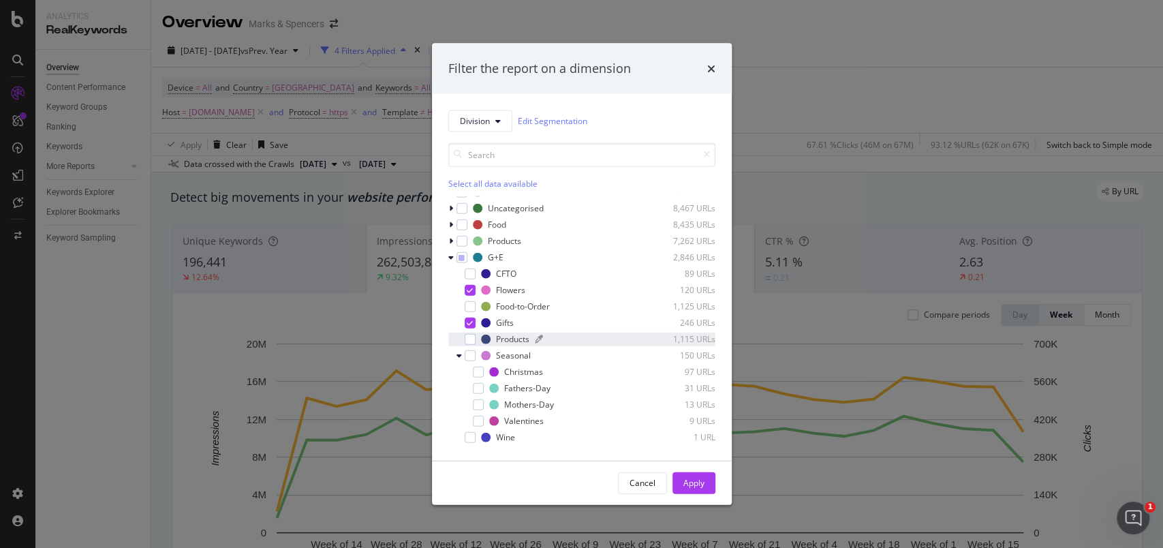
scroll to position [36, 0]
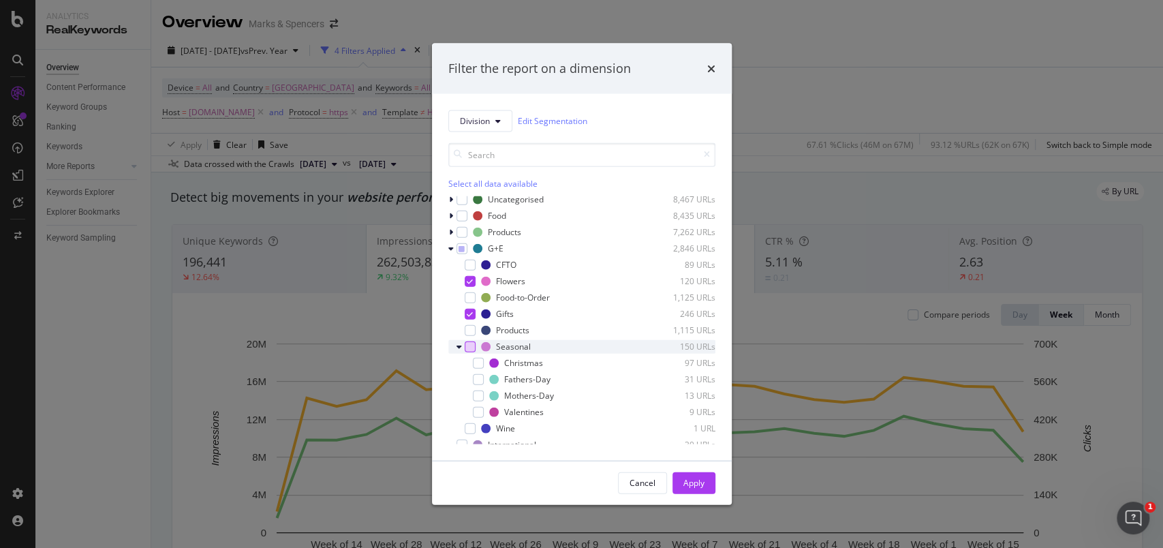
click at [470, 347] on div "modal" at bounding box center [469, 346] width 11 height 11
click at [477, 379] on icon "modal" at bounding box center [478, 378] width 6 height 7
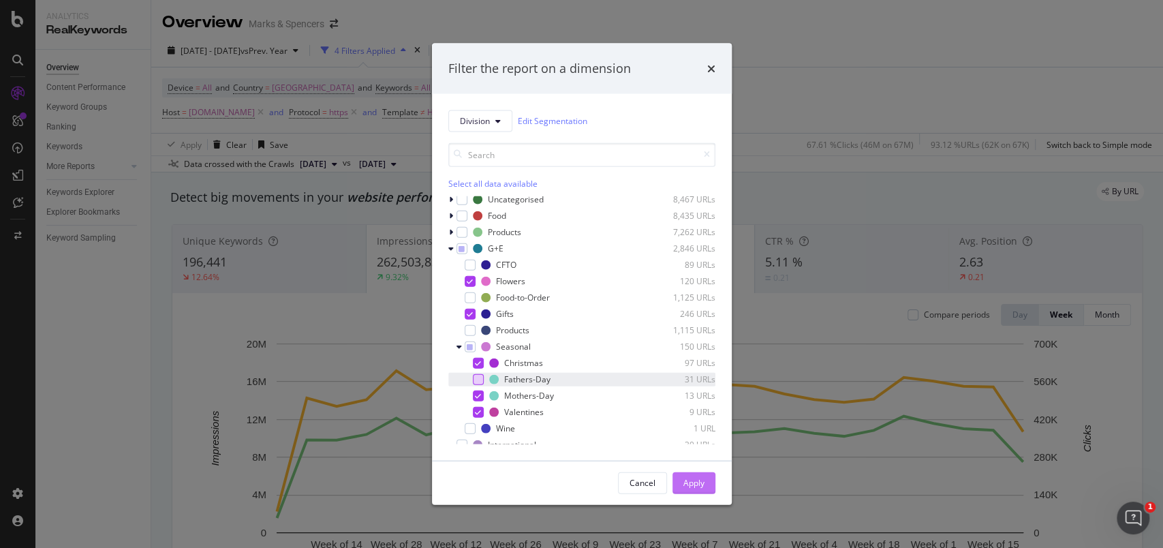
click at [697, 483] on div "Apply" at bounding box center [693, 483] width 21 height 12
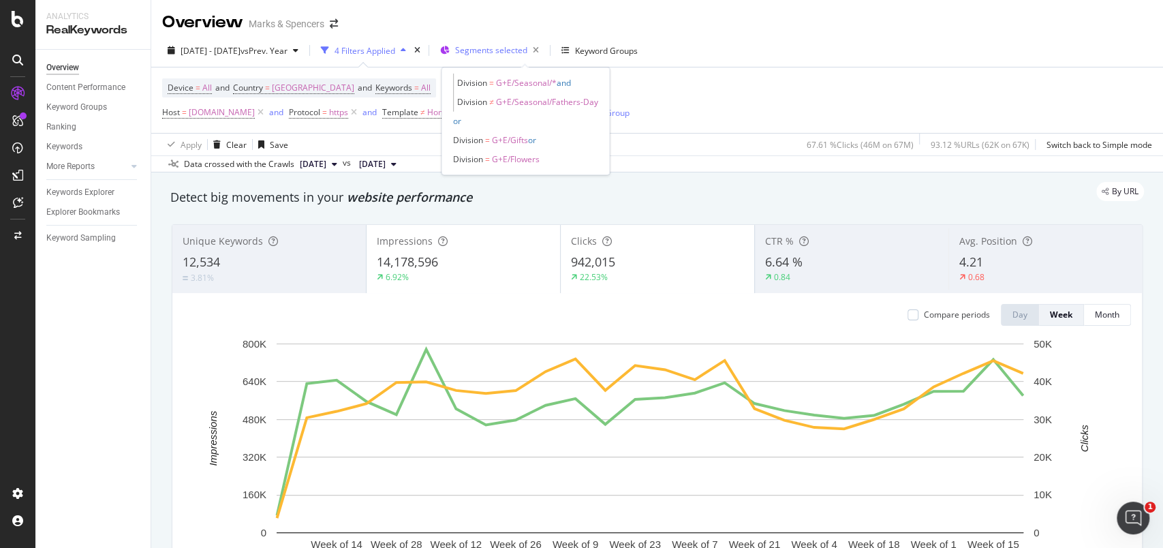
click at [518, 50] on span "Segments selected" at bounding box center [491, 50] width 72 height 12
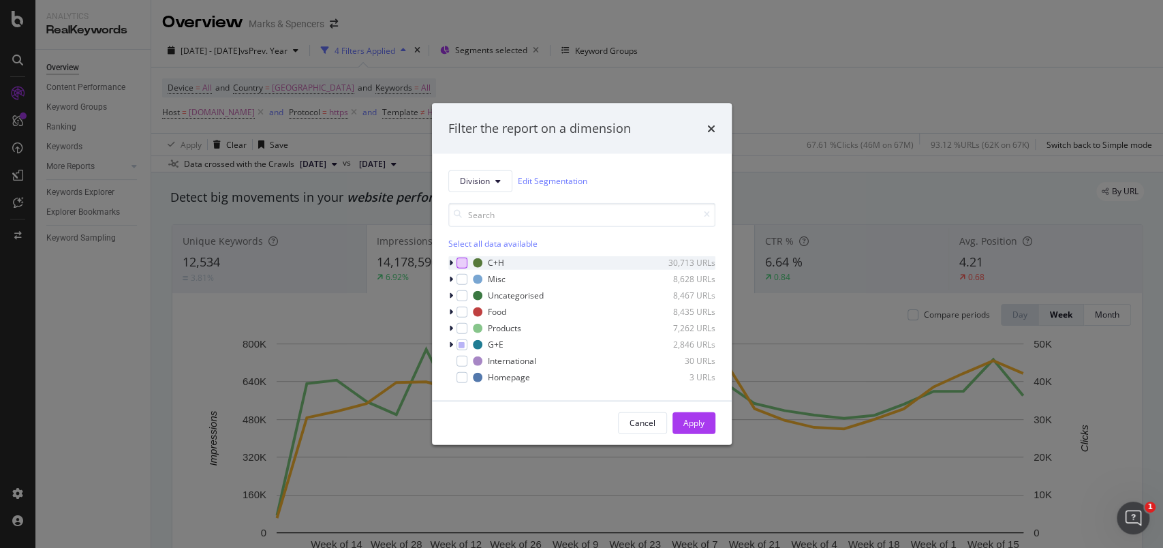
click at [462, 261] on div "modal" at bounding box center [461, 262] width 11 height 11
click at [462, 261] on icon "modal" at bounding box center [461, 262] width 6 height 7
click at [458, 346] on icon "modal" at bounding box center [461, 344] width 6 height 7
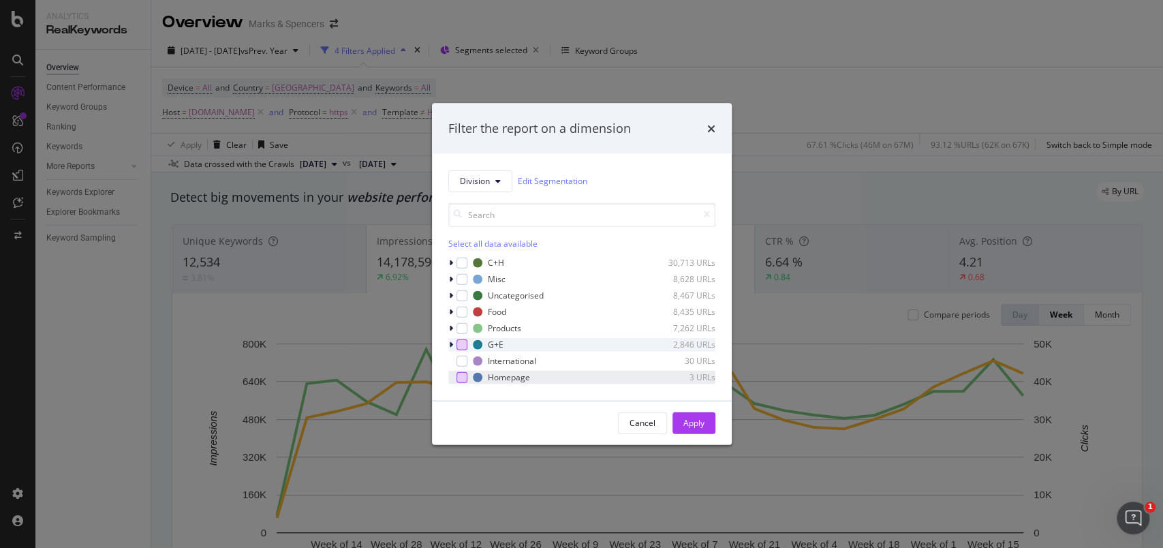
click at [460, 375] on div "modal" at bounding box center [461, 376] width 11 height 11
click at [712, 420] on button "Apply" at bounding box center [693, 422] width 43 height 22
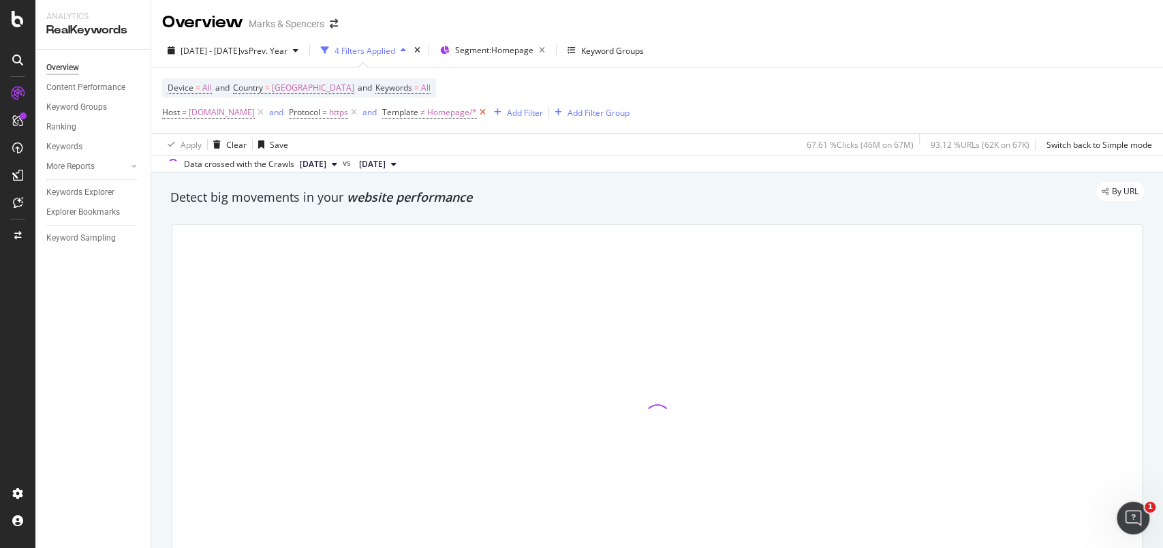
click at [488, 114] on icon at bounding box center [483, 113] width 12 height 14
